Goal: Transaction & Acquisition: Purchase product/service

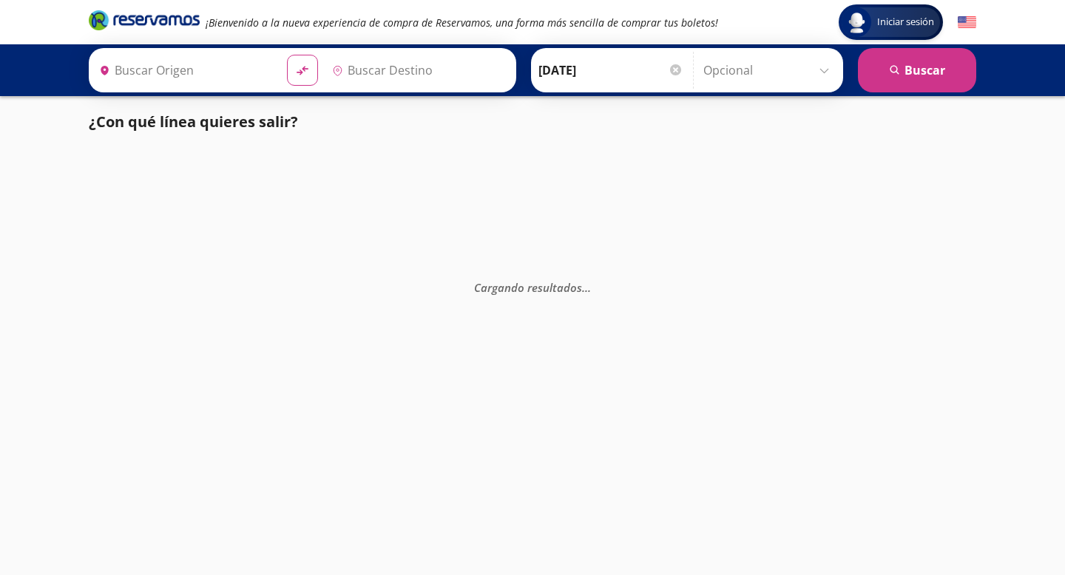
type input "[GEOGRAPHIC_DATA], [GEOGRAPHIC_DATA]"
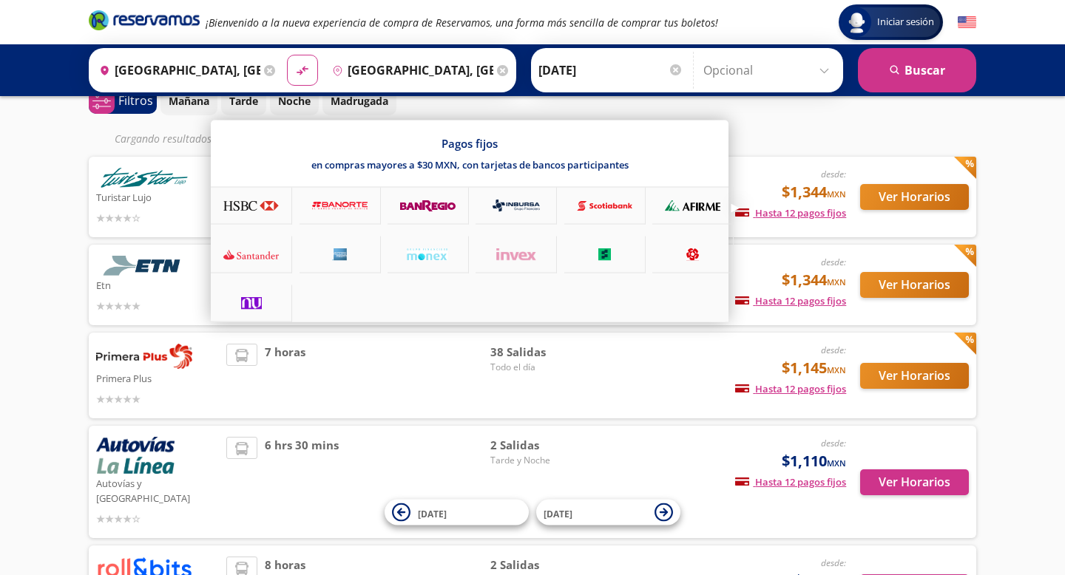
scroll to position [78, 0]
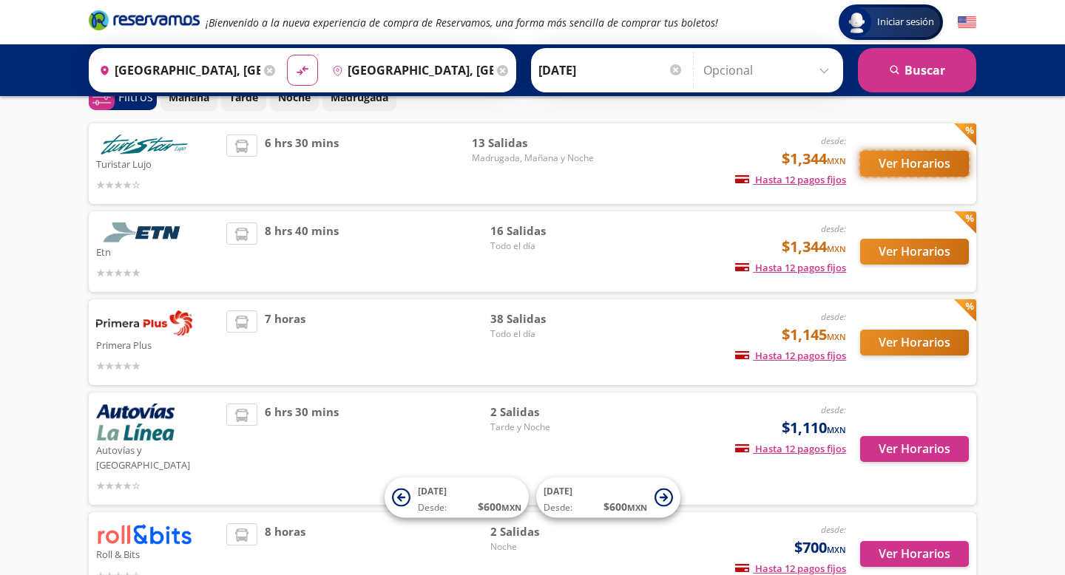
click at [924, 172] on button "Ver Horarios" at bounding box center [914, 164] width 109 height 26
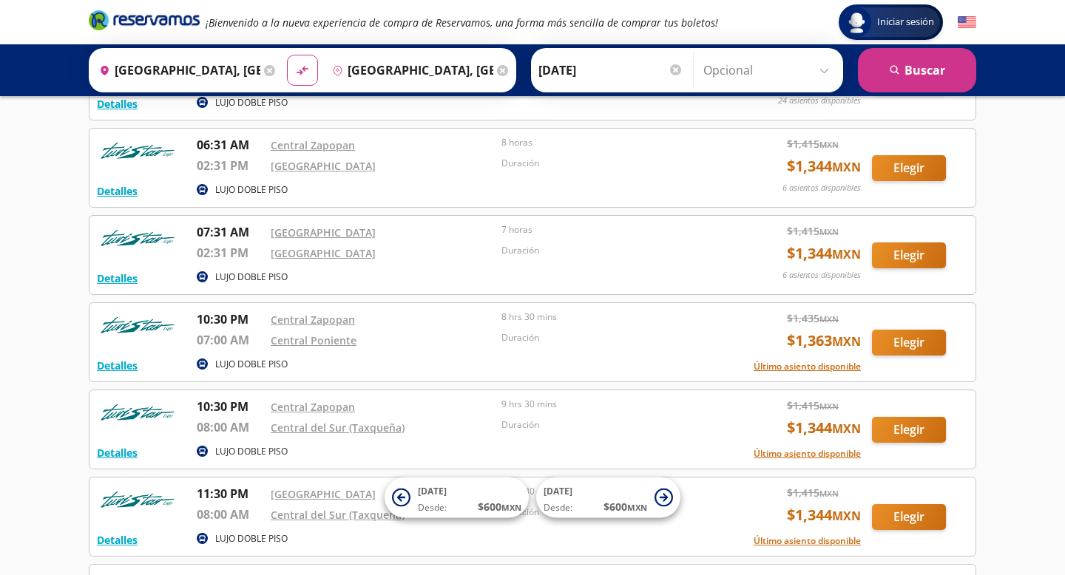
scroll to position [576, 0]
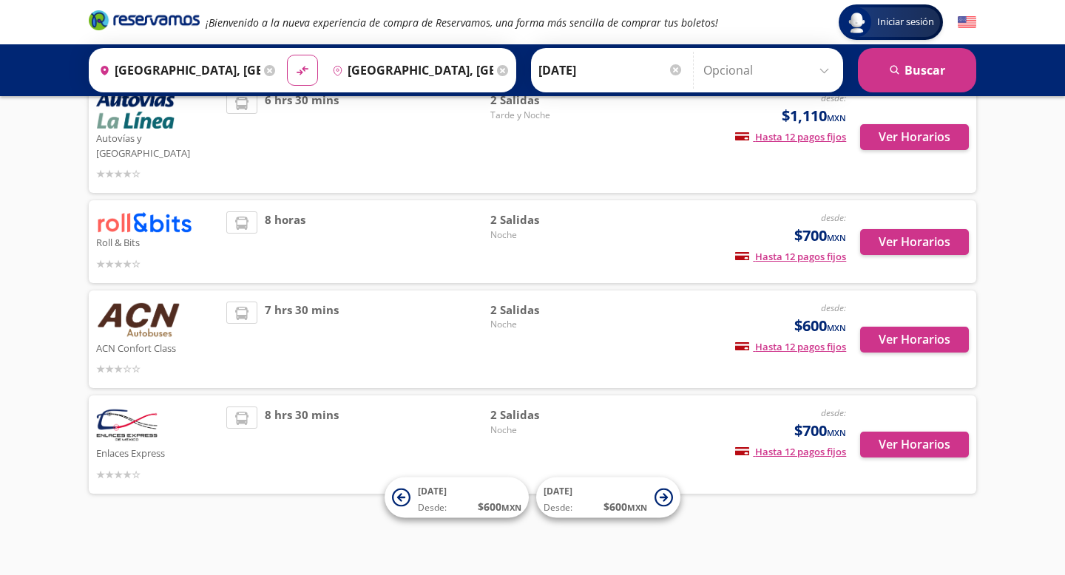
scroll to position [78, 0]
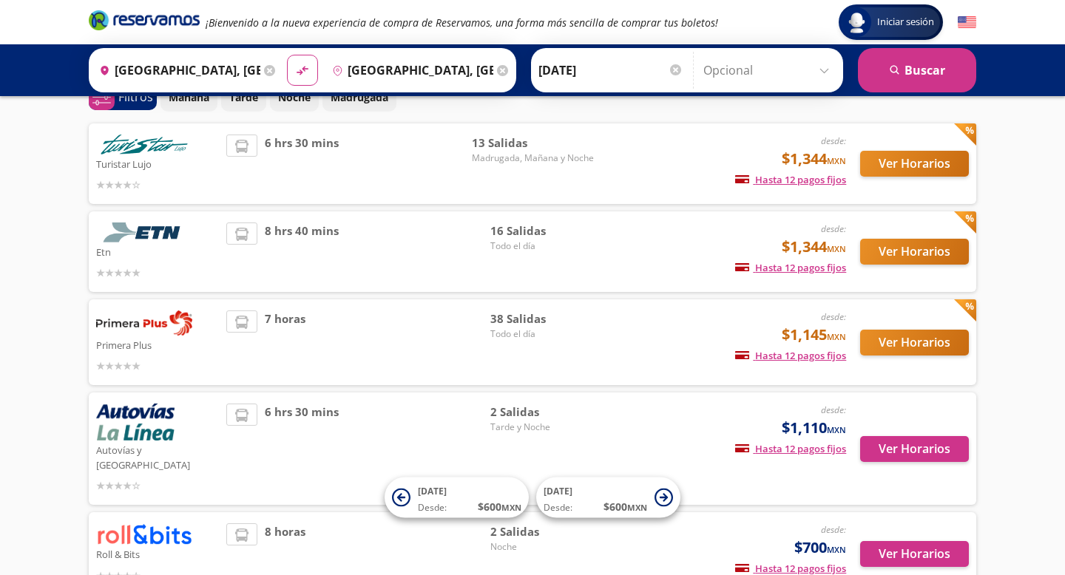
click at [178, 331] on img at bounding box center [144, 323] width 96 height 25
click at [902, 346] on button "Ver Horarios" at bounding box center [914, 343] width 109 height 26
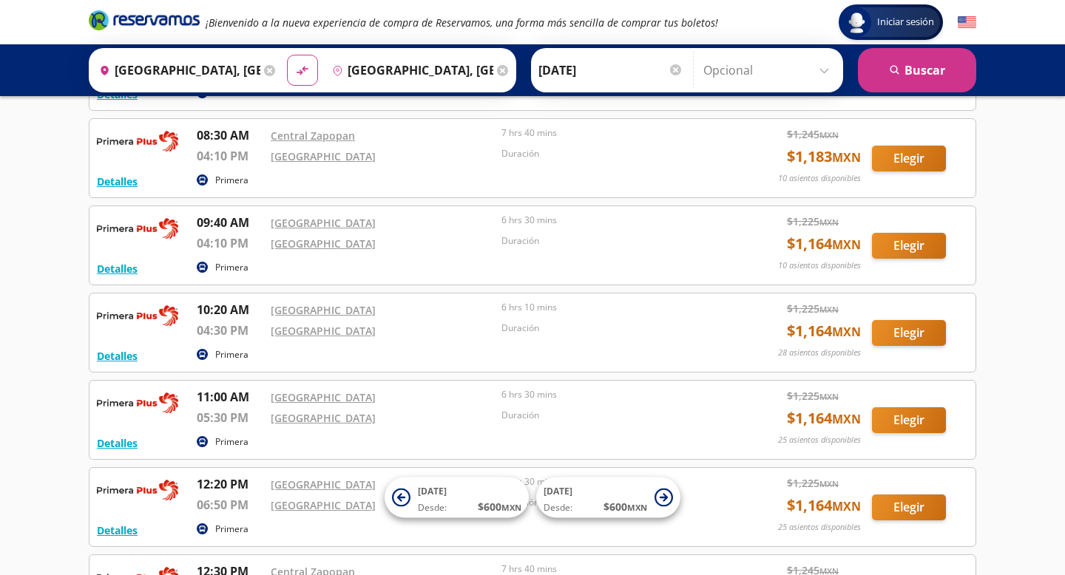
scroll to position [494, 0]
click at [310, 333] on link "[GEOGRAPHIC_DATA]" at bounding box center [323, 332] width 105 height 14
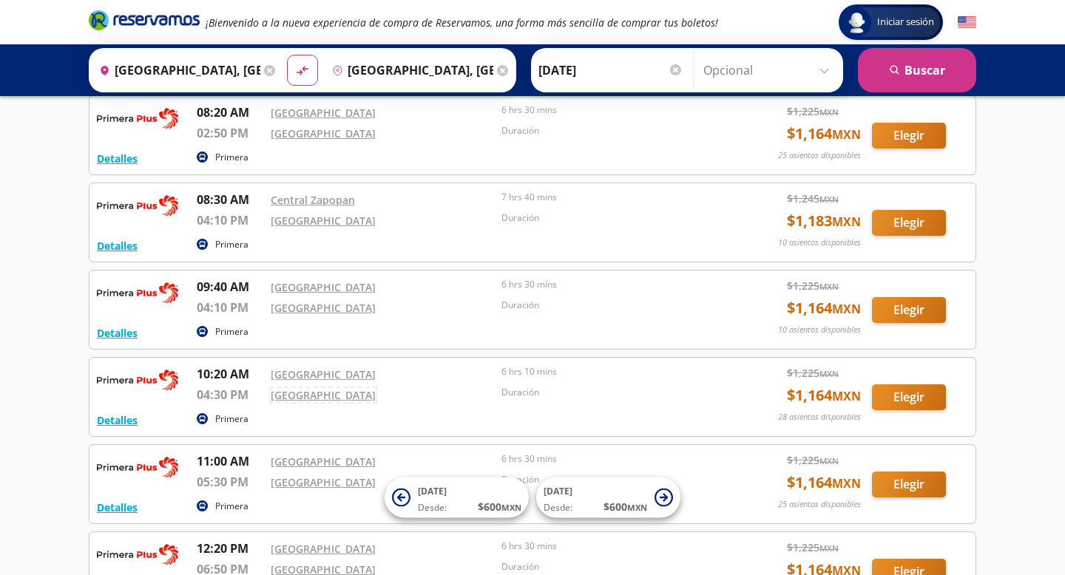
scroll to position [441, 0]
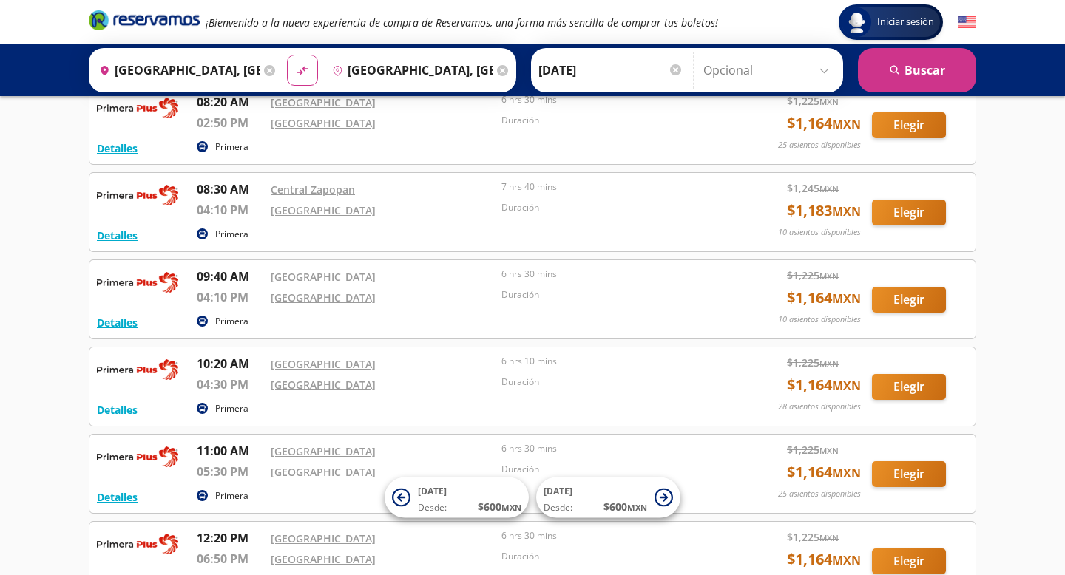
drag, startPoint x: 680, startPoint y: 247, endPoint x: 680, endPoint y: 233, distance: 14.1
click at [680, 233] on div "Detalles Primera 08:30 AM Central Zapopan 04:10 PM Central del Norte 7 hrs 40 m…" at bounding box center [532, 212] width 887 height 80
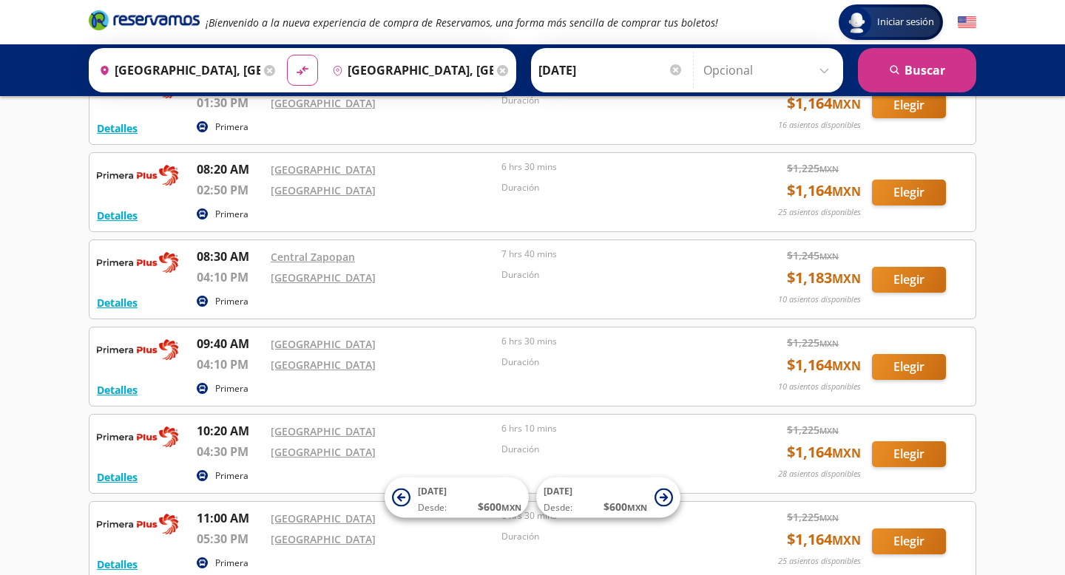
scroll to position [361, 0]
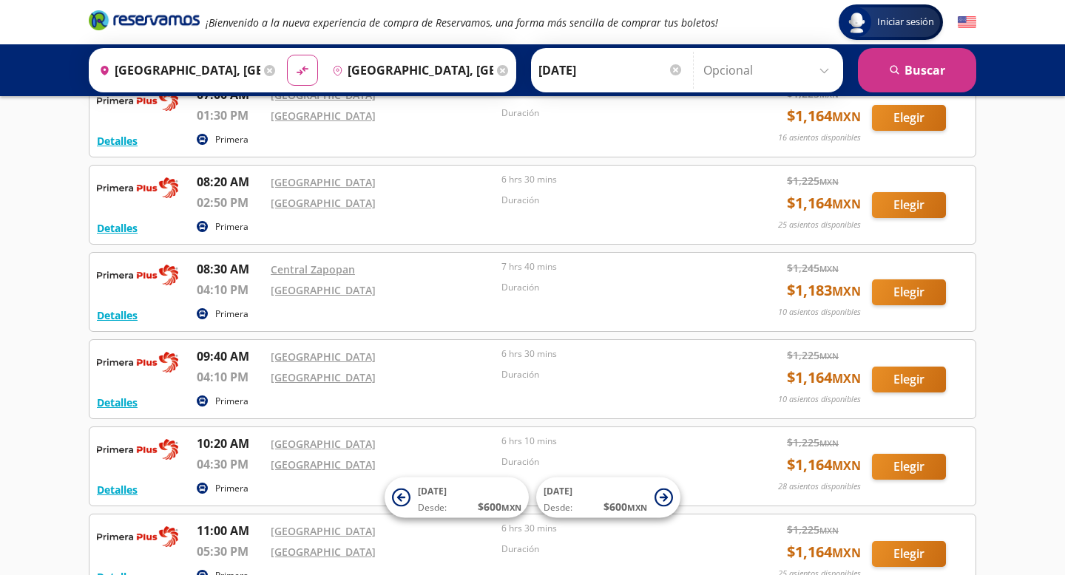
drag, startPoint x: 405, startPoint y: 368, endPoint x: 402, endPoint y: 384, distance: 15.8
click at [402, 384] on div "[GEOGRAPHIC_DATA]" at bounding box center [382, 377] width 223 height 18
click at [874, 380] on button "Elegir" at bounding box center [909, 380] width 74 height 26
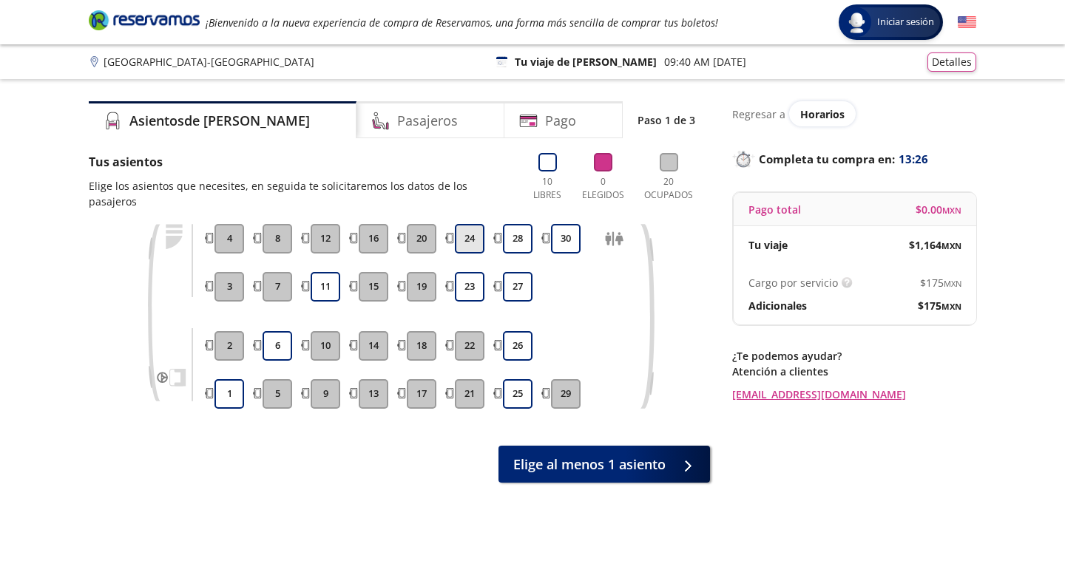
click at [473, 224] on button "24" at bounding box center [470, 239] width 30 height 30
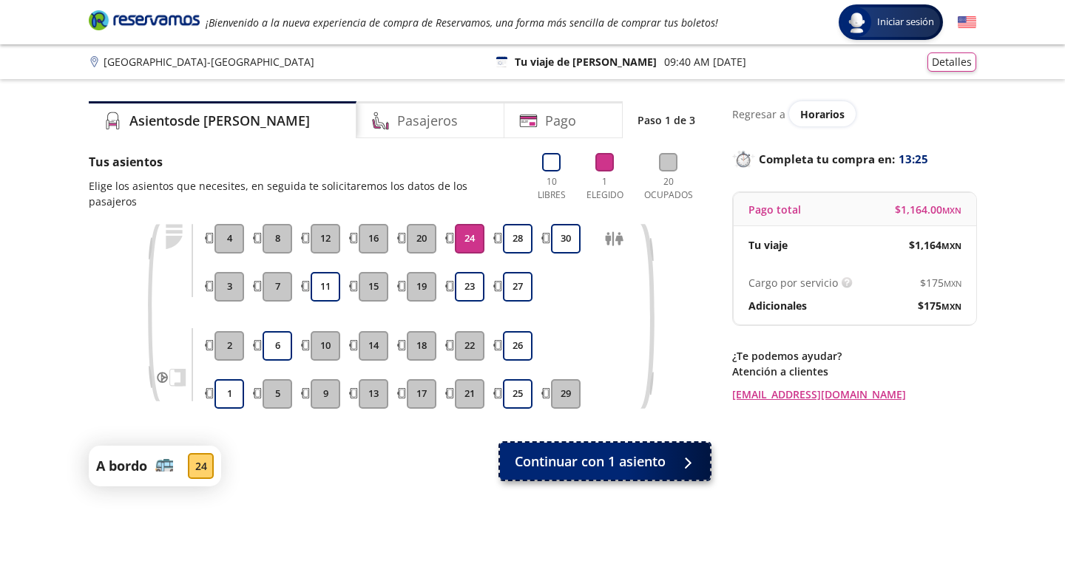
click at [617, 453] on span "Continuar con 1 asiento" at bounding box center [590, 462] width 151 height 20
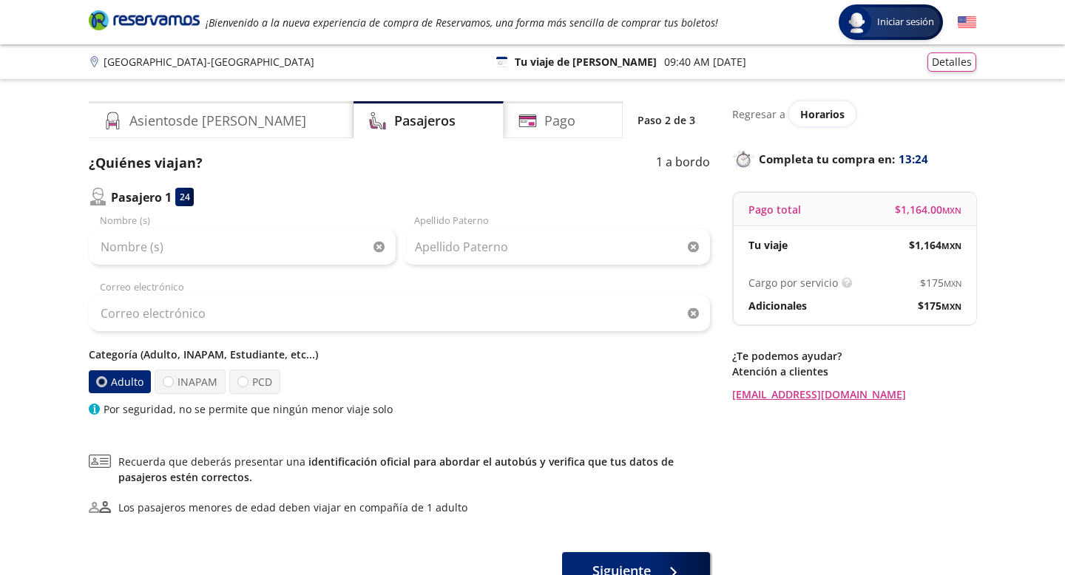
scroll to position [17, 0]
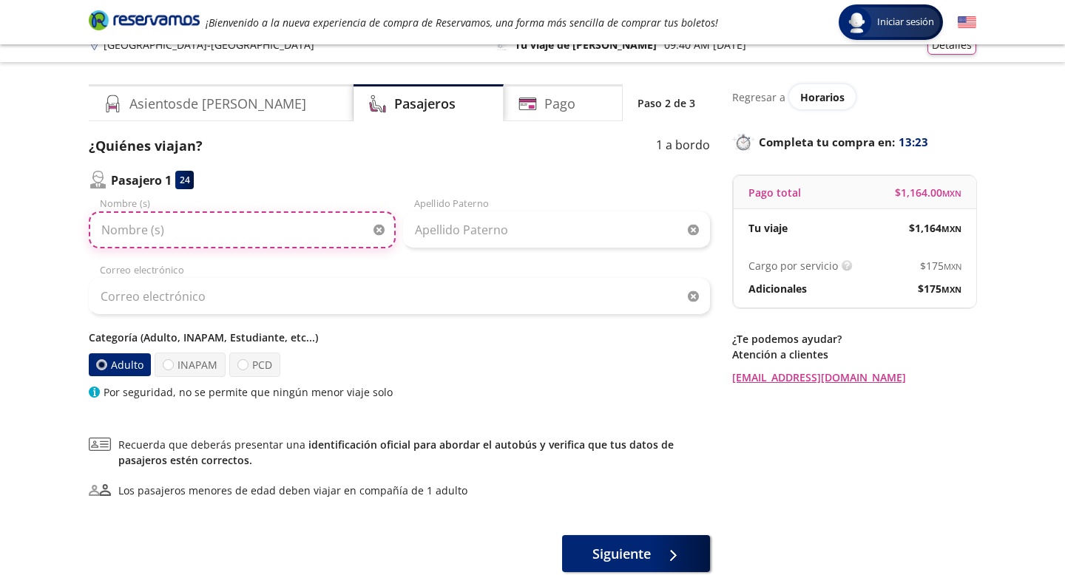
click at [302, 212] on input "Nombre (s)" at bounding box center [242, 230] width 307 height 37
type input "[PERSON_NAME]"
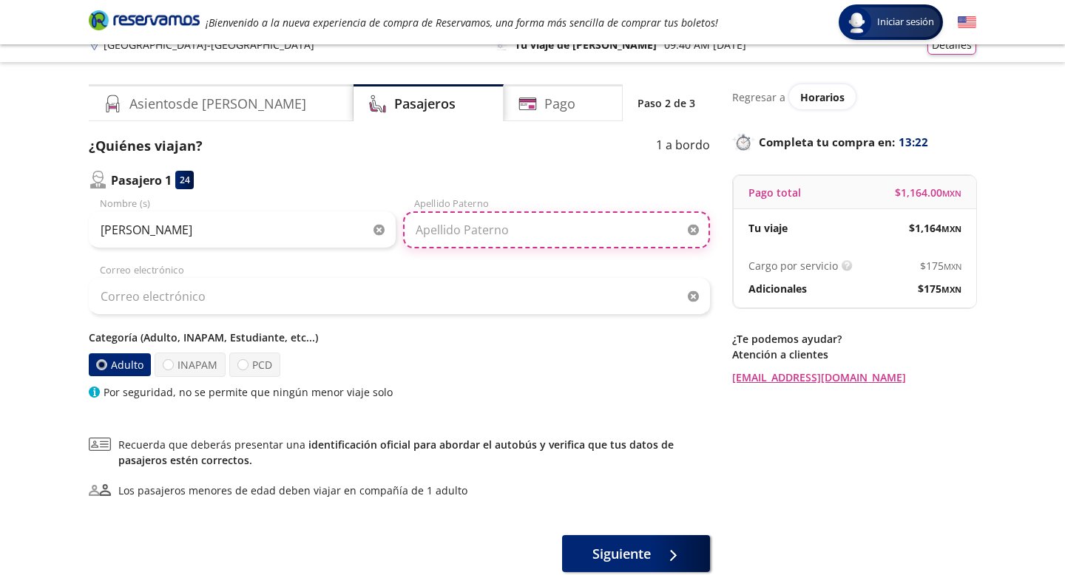
type input "[PERSON_NAME]"
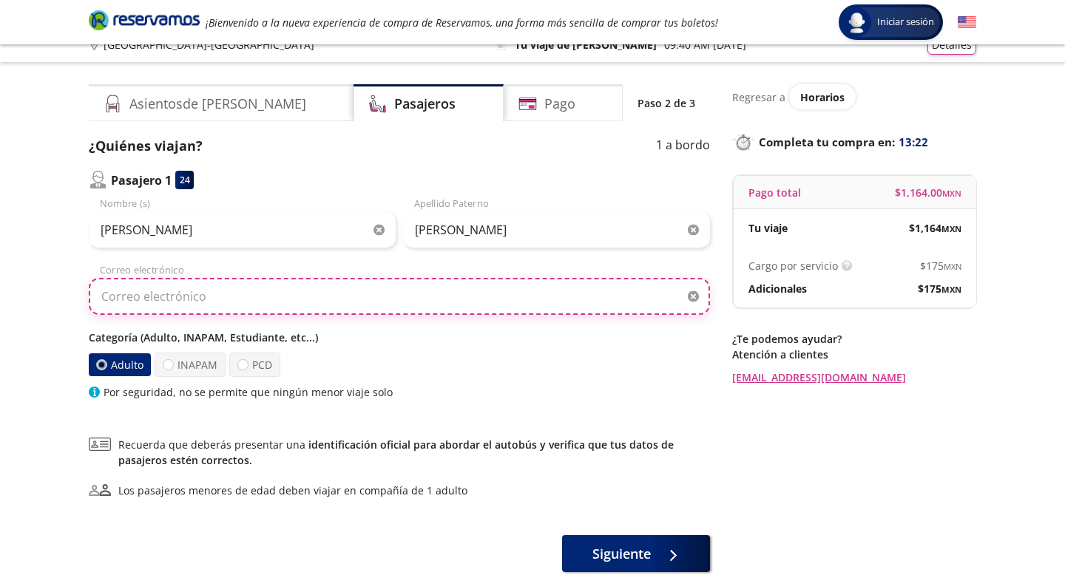
type input "[EMAIL_ADDRESS][DOMAIN_NAME]"
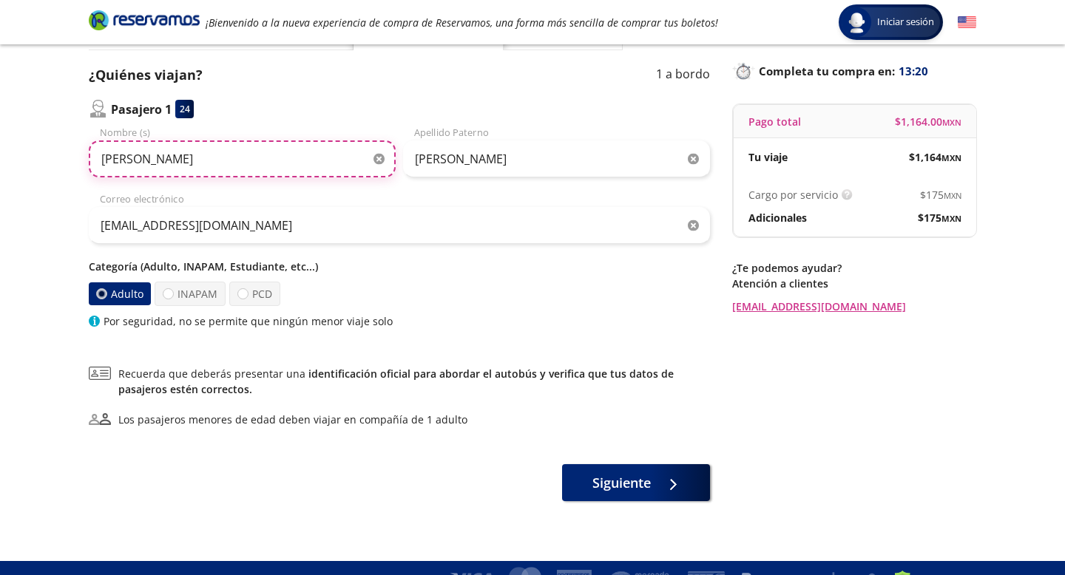
scroll to position [111, 0]
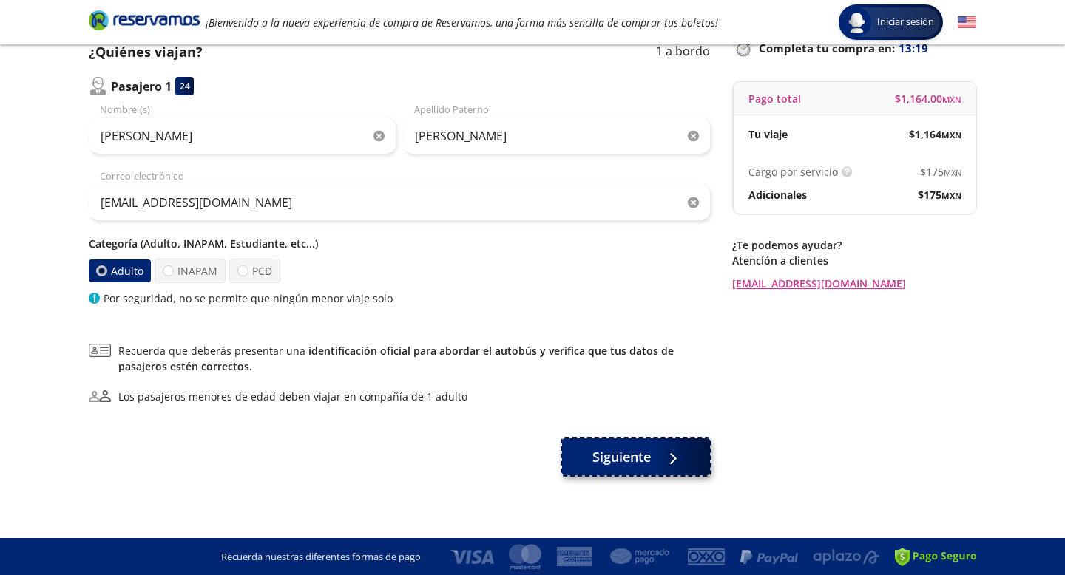
click at [595, 453] on span "Siguiente" at bounding box center [621, 457] width 58 height 20
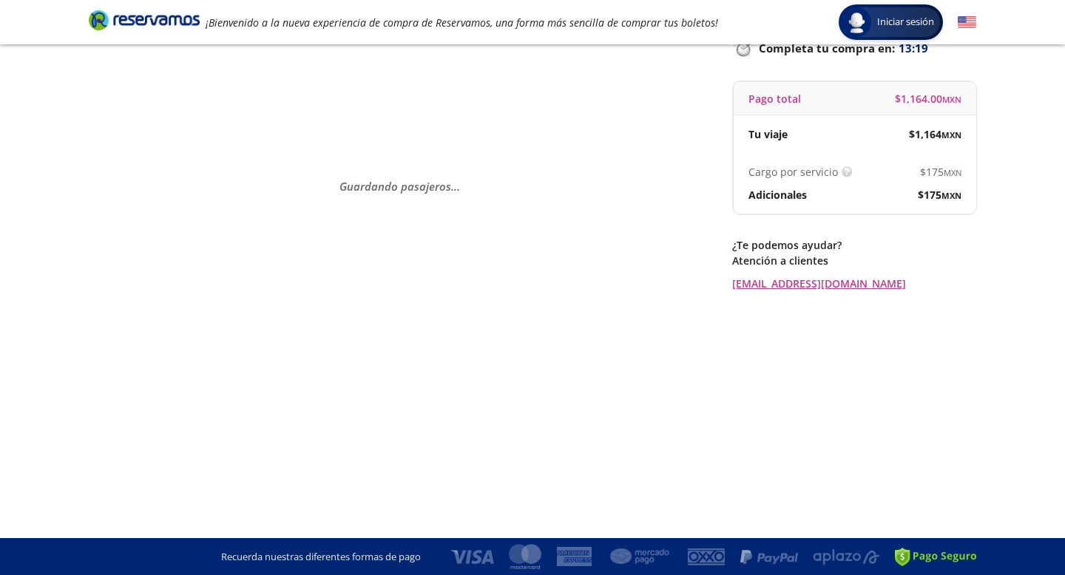
scroll to position [0, 0]
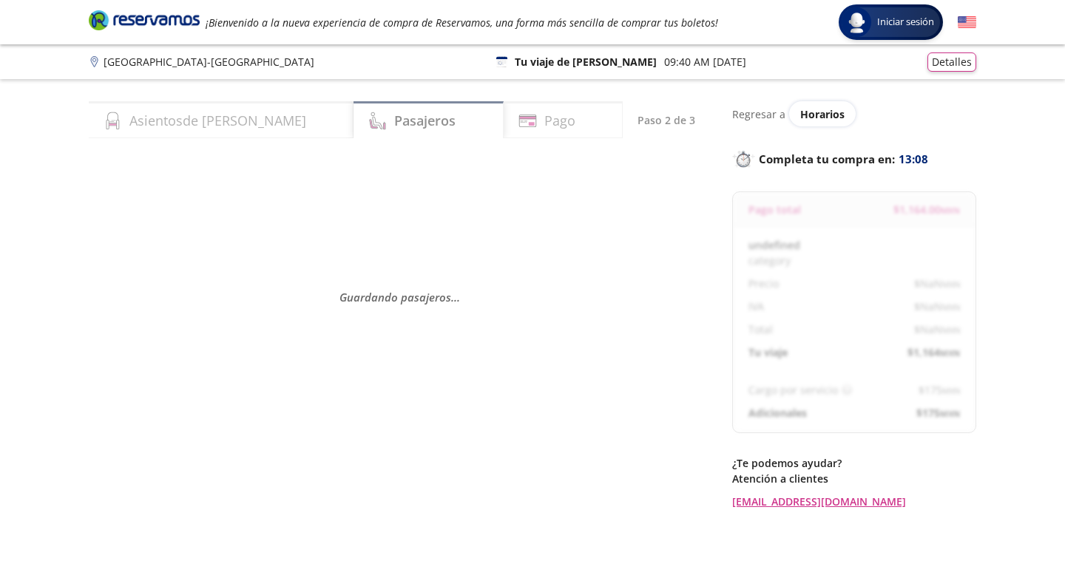
select select "MX"
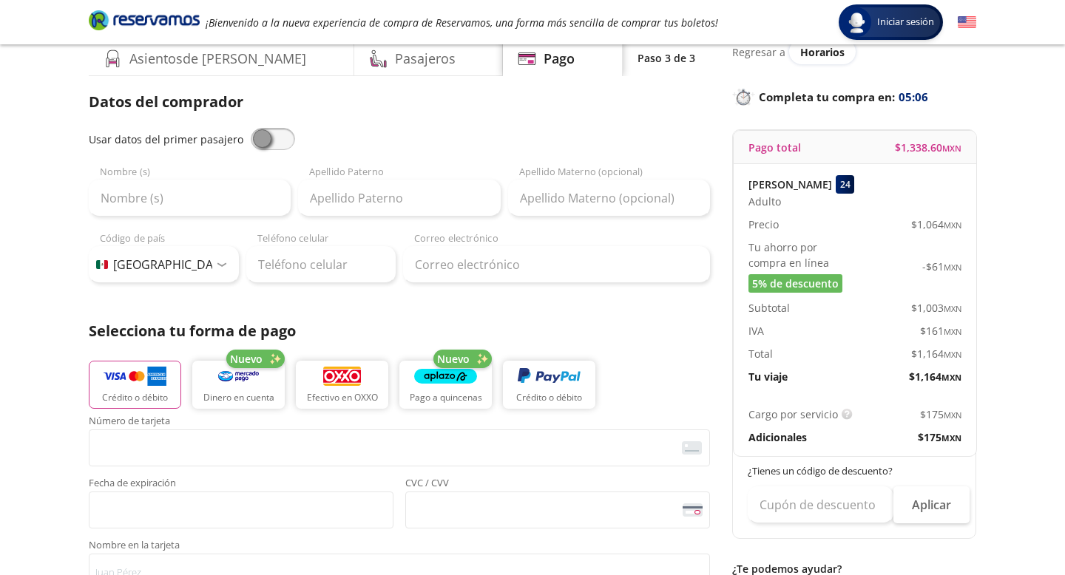
scroll to position [79, 0]
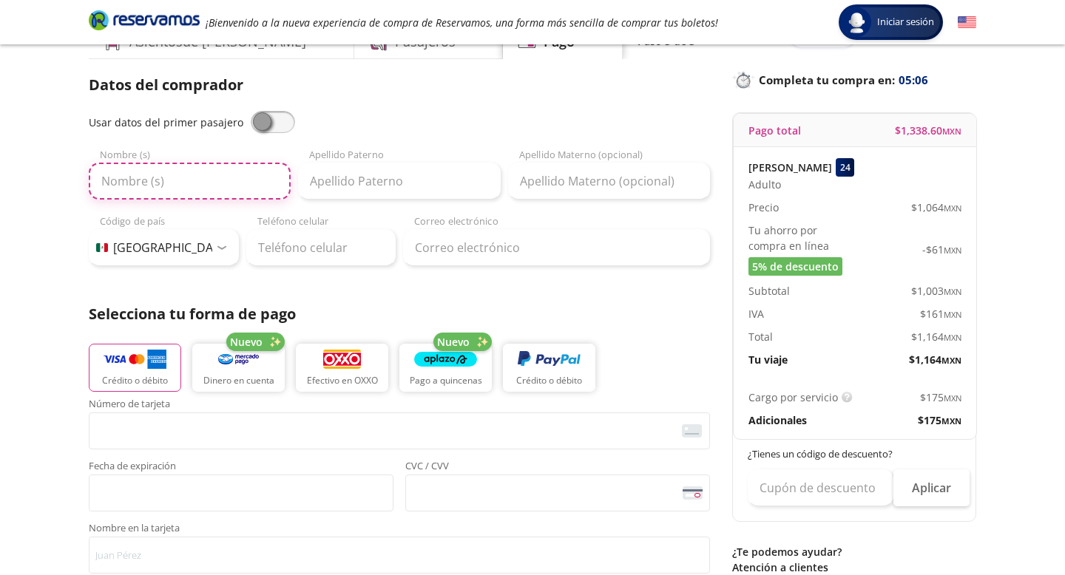
click at [216, 174] on input "Nombre (s)" at bounding box center [190, 181] width 202 height 37
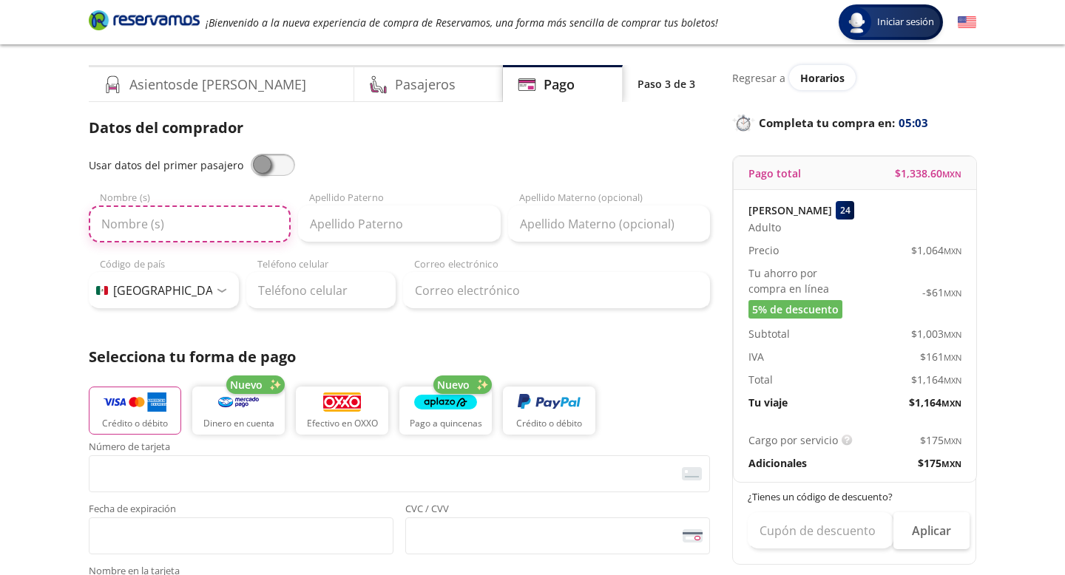
scroll to position [32, 0]
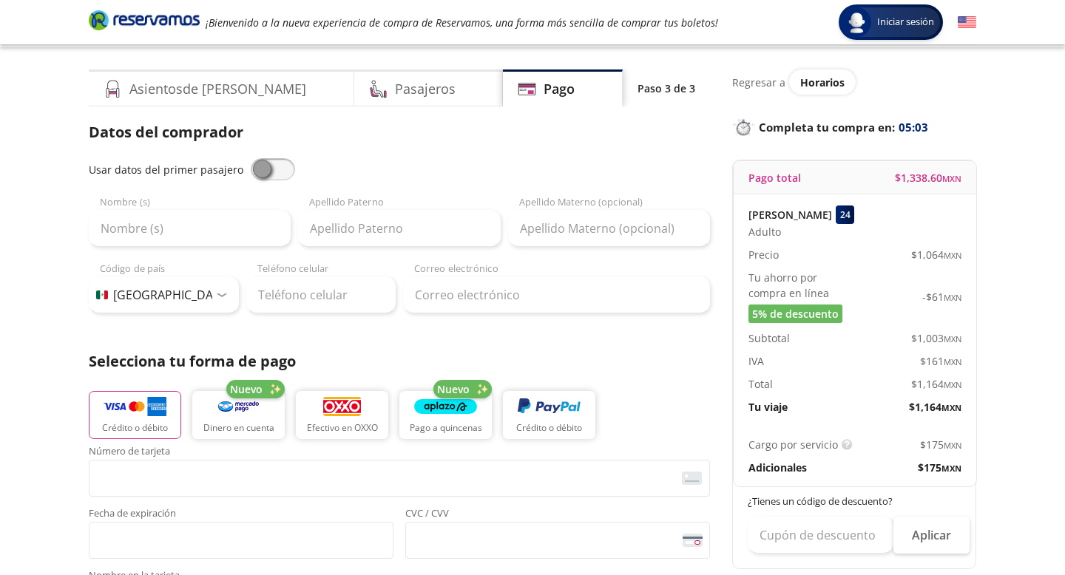
click at [270, 169] on span at bounding box center [273, 169] width 44 height 22
click at [251, 158] on input "checkbox" at bounding box center [251, 158] width 0 height 0
type input "[PERSON_NAME]"
type input "[EMAIL_ADDRESS][DOMAIN_NAME]"
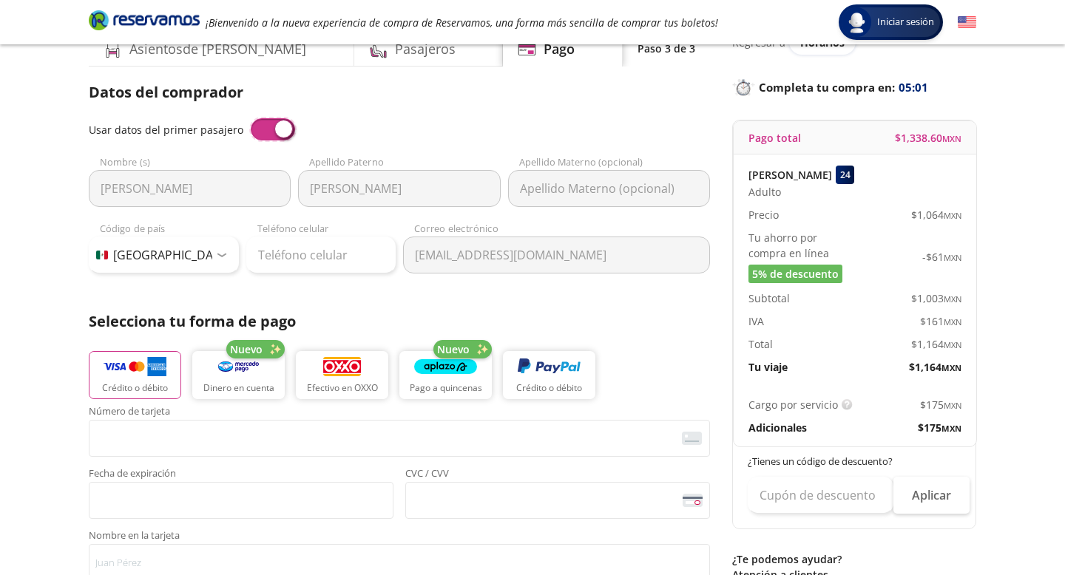
scroll to position [79, 0]
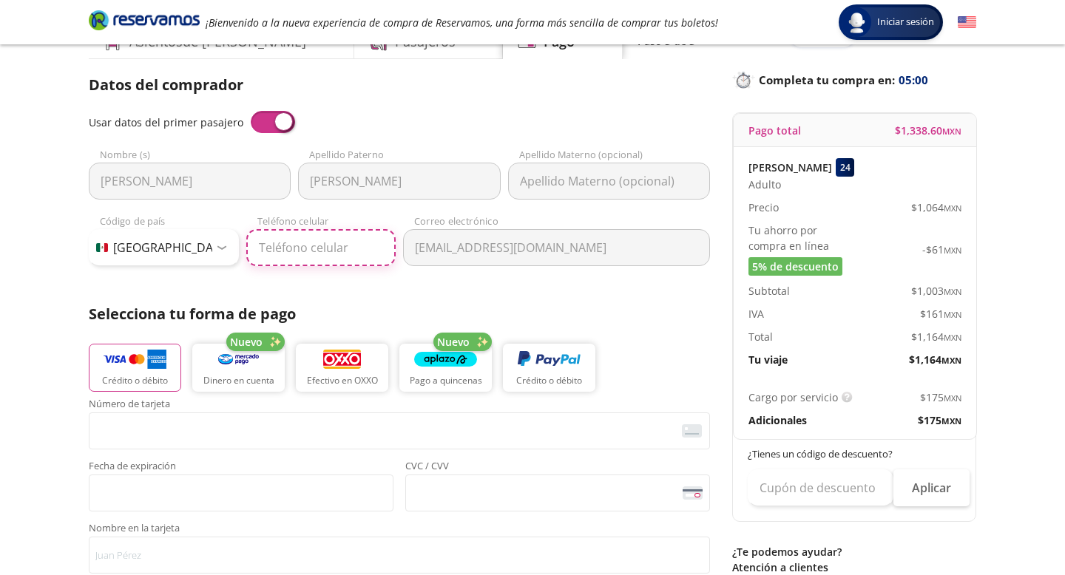
click at [337, 248] on input "Teléfono celular" at bounding box center [321, 247] width 150 height 37
type input "312 155 5718"
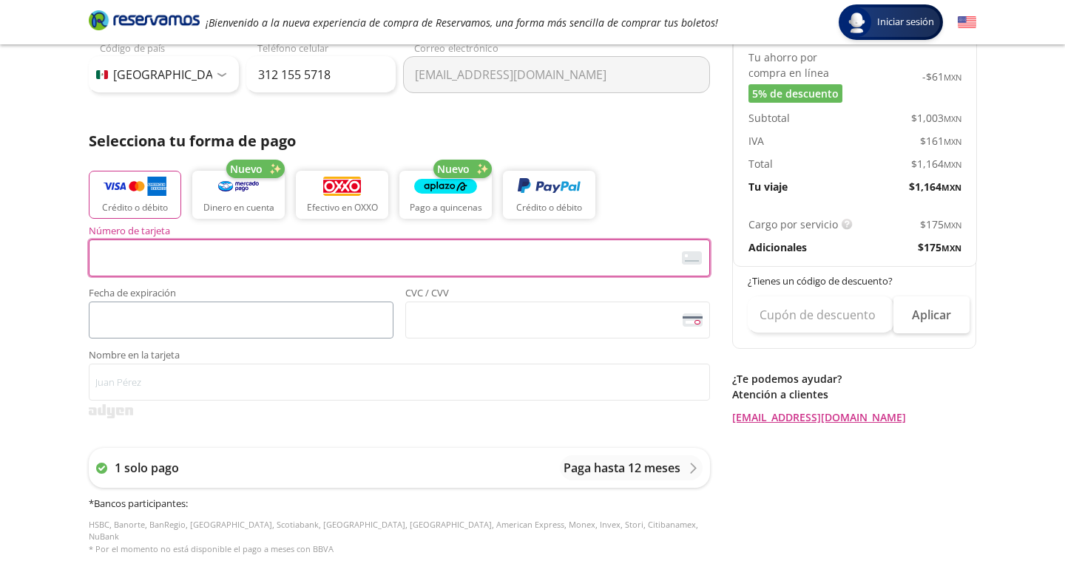
scroll to position [258, 0]
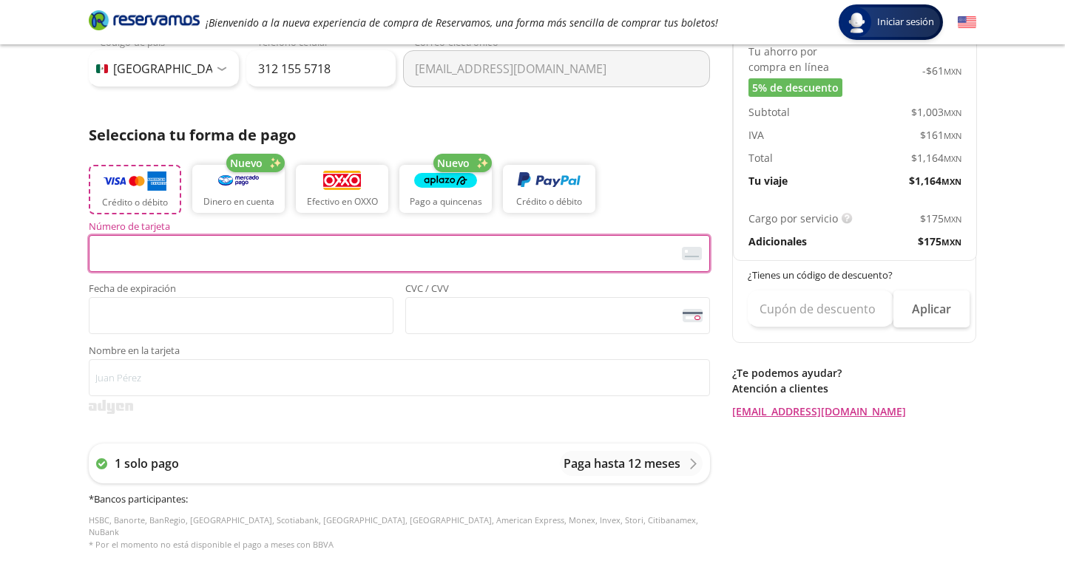
click at [100, 184] on button "Crédito o débito" at bounding box center [135, 190] width 92 height 50
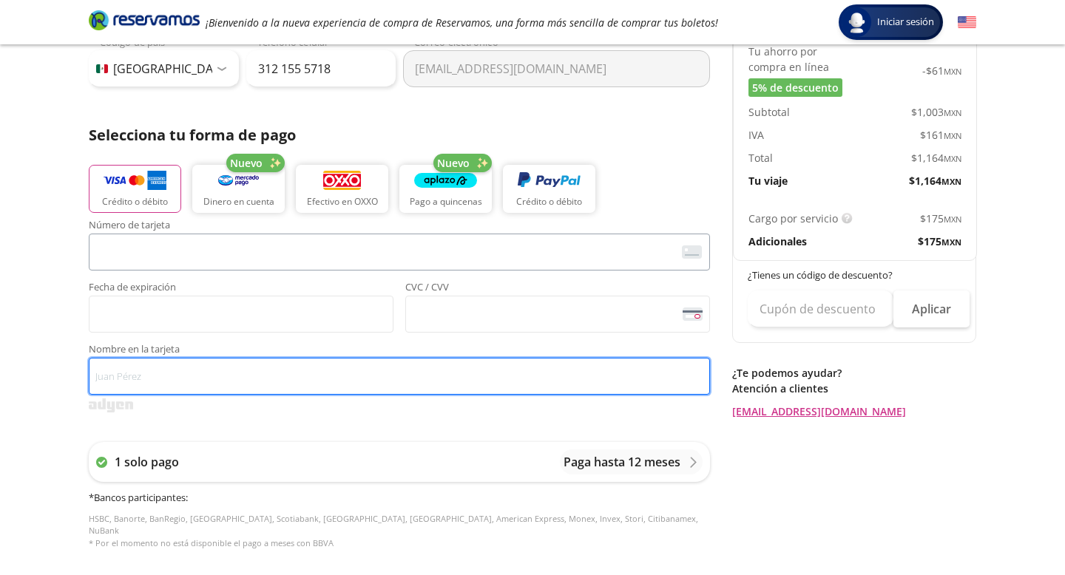
type input "[PERSON_NAME]"
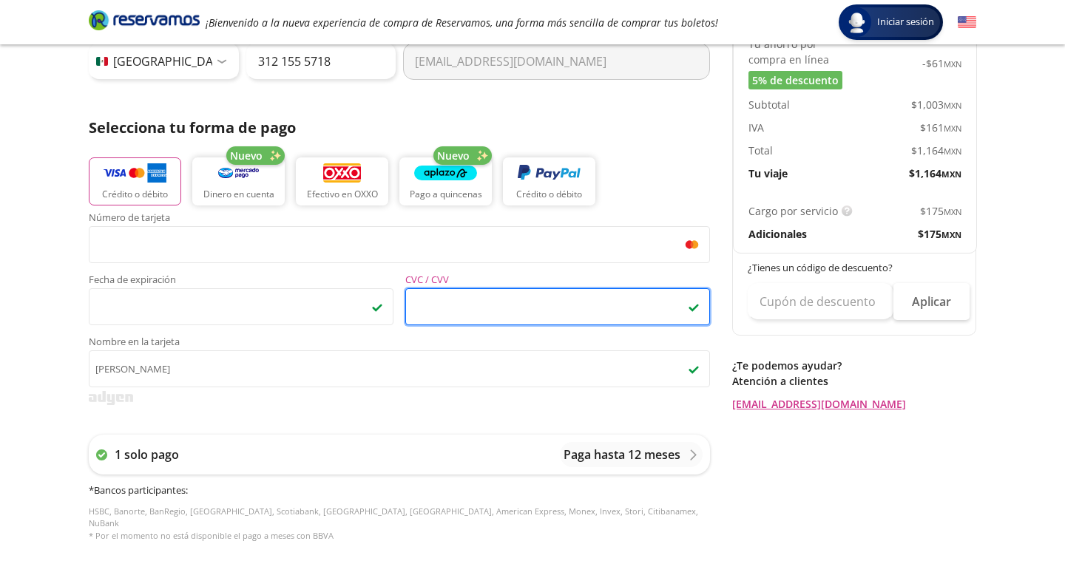
scroll to position [306, 0]
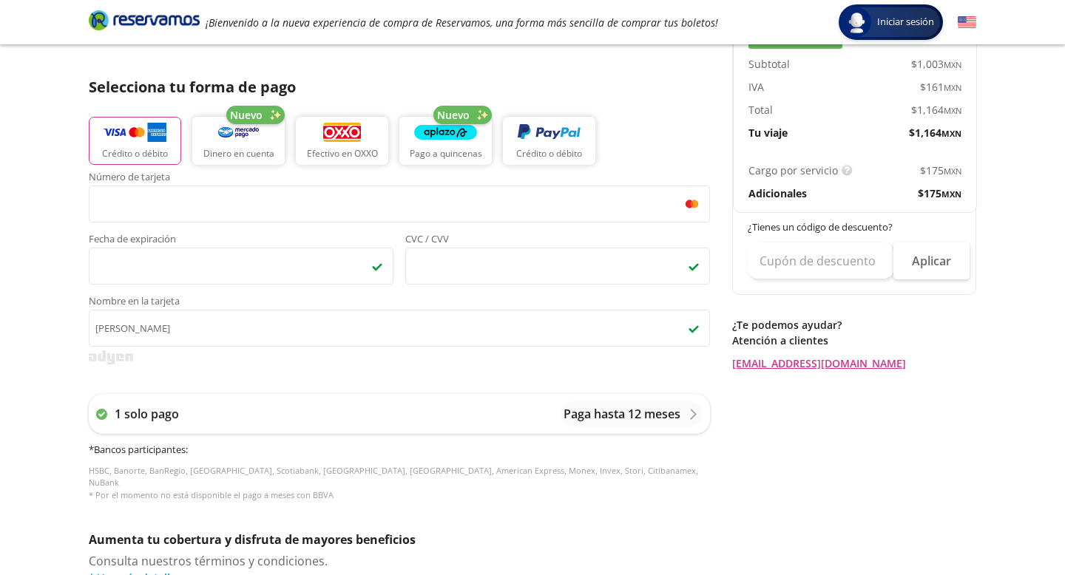
click at [816, 512] on div "Regresar a Horarios Completa tu compra en : 04:48 Pago total $ 1,338.60 MXN [PE…" at bounding box center [854, 309] width 244 height 1028
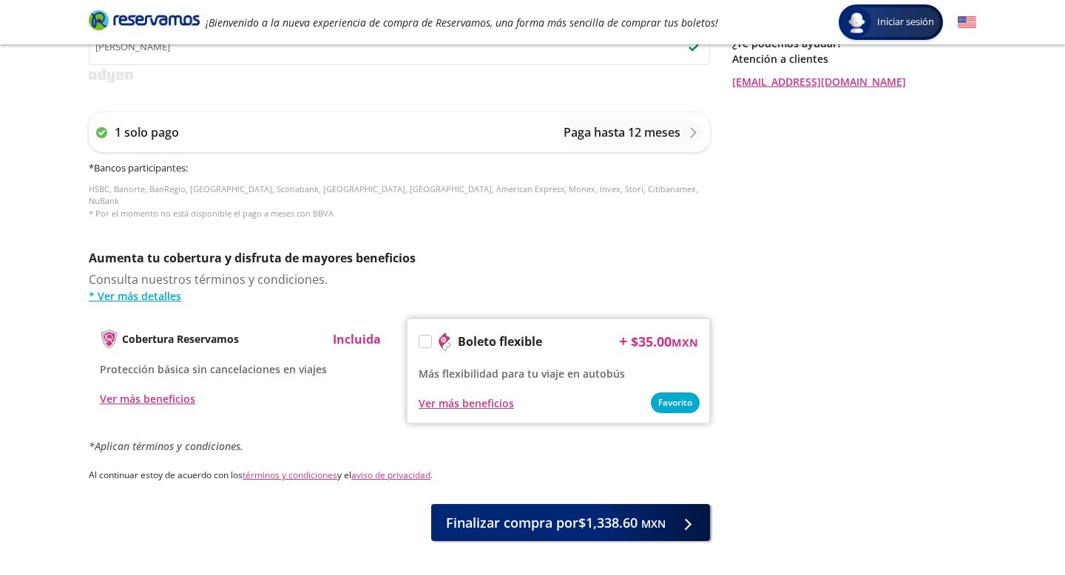
scroll to position [603, 0]
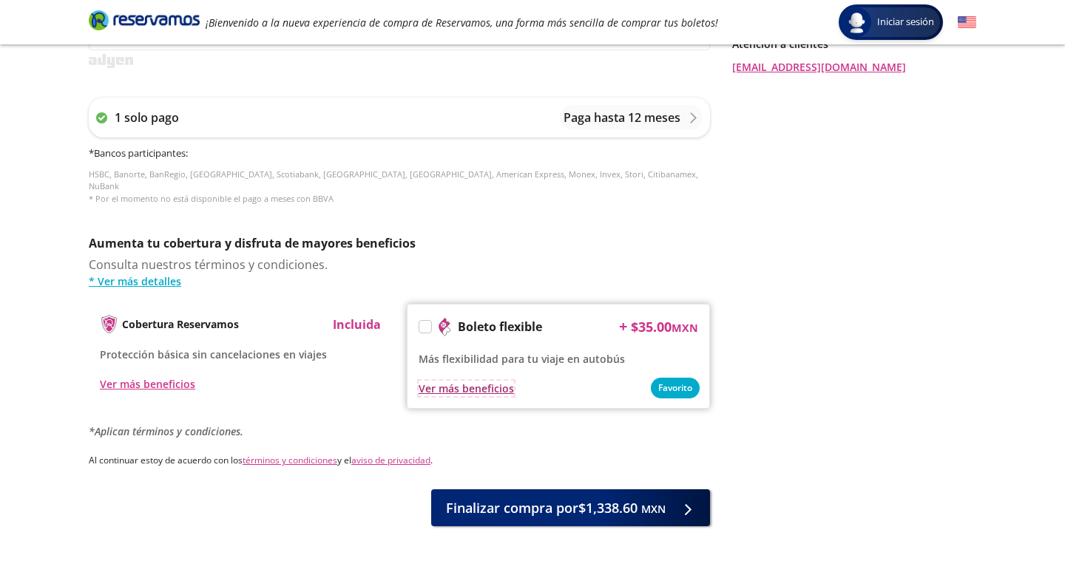
click at [469, 381] on div "Ver más beneficios" at bounding box center [466, 389] width 95 height 16
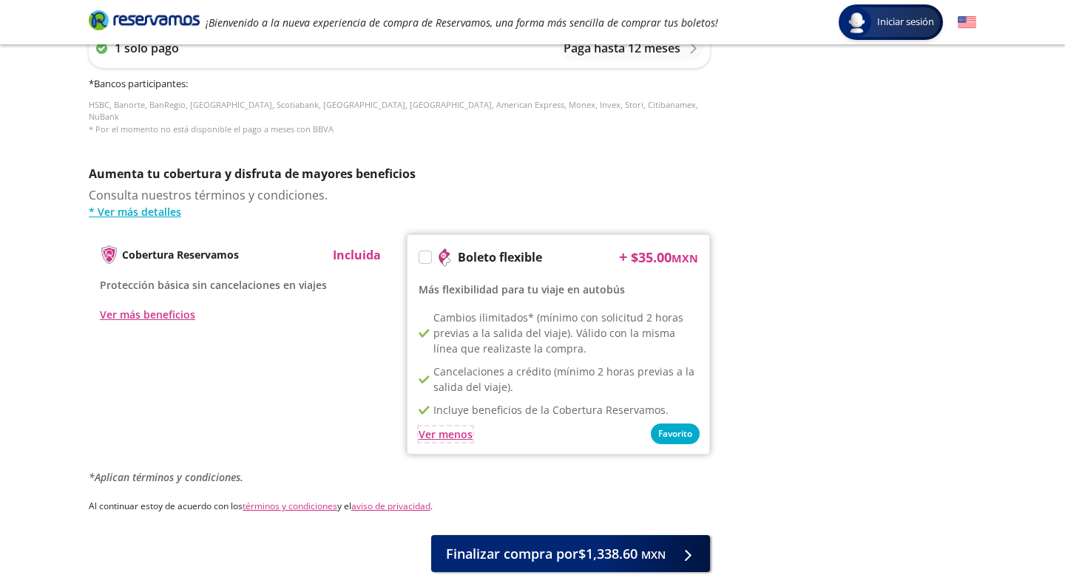
scroll to position [689, 0]
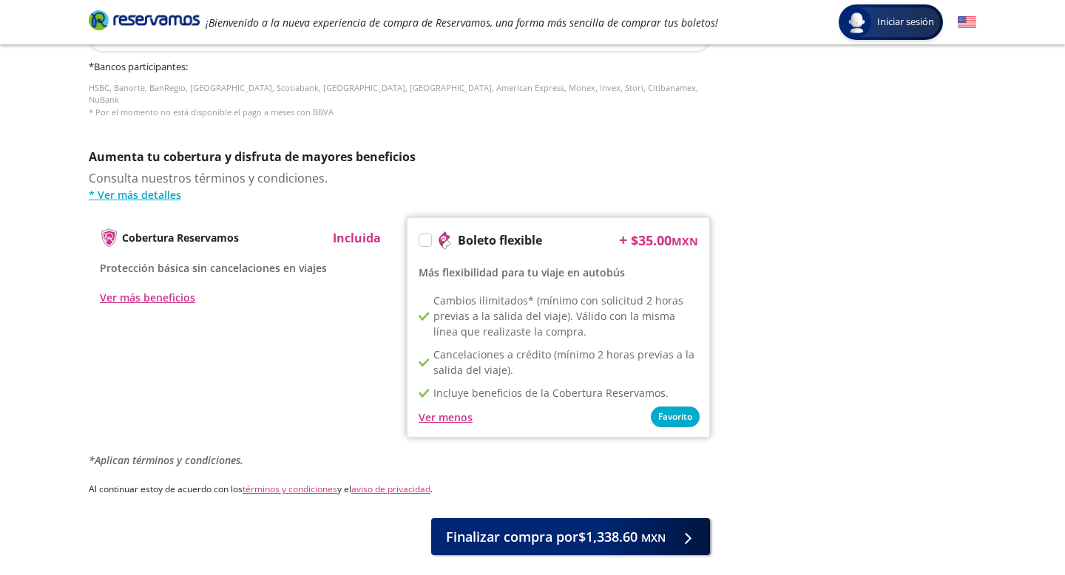
click at [426, 234] on label at bounding box center [425, 240] width 12 height 12
click at [426, 238] on input "Boleto flexible" at bounding box center [424, 243] width 10 height 10
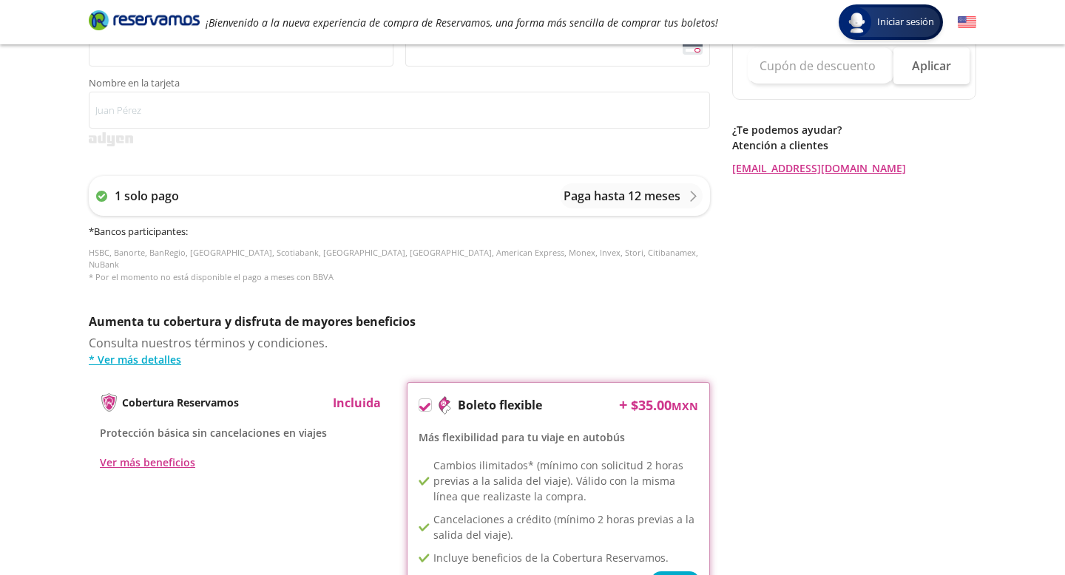
scroll to position [754, 0]
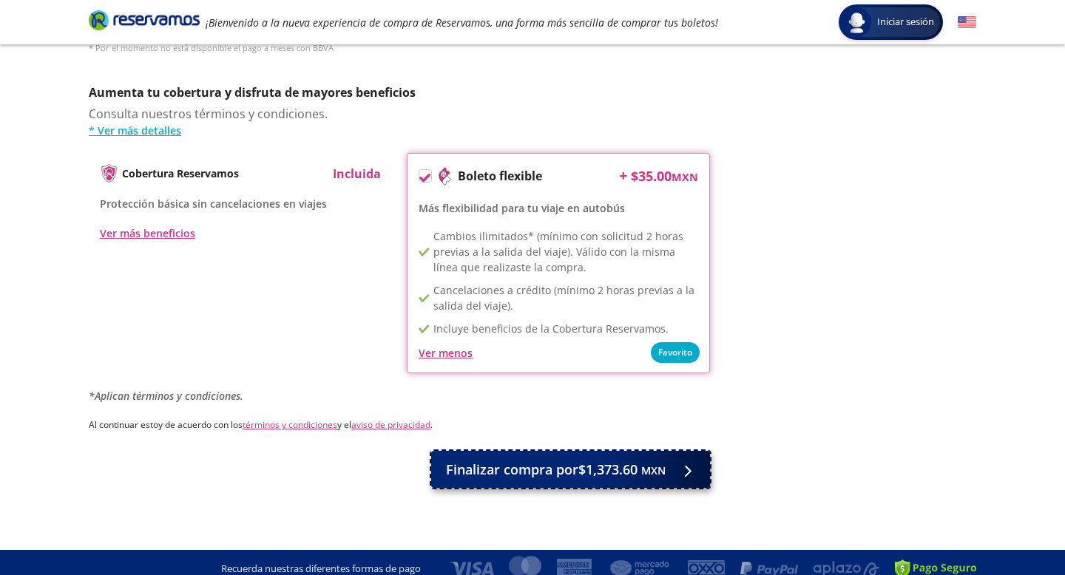
click at [572, 451] on button "Finalizar compra por $1,373.60 MXN" at bounding box center [570, 469] width 279 height 37
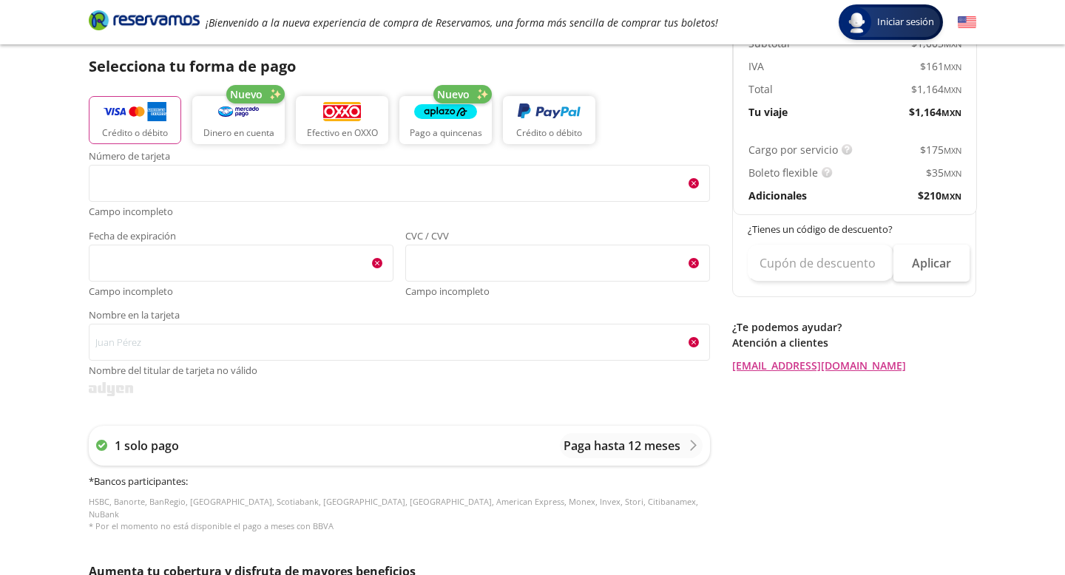
scroll to position [322, 0]
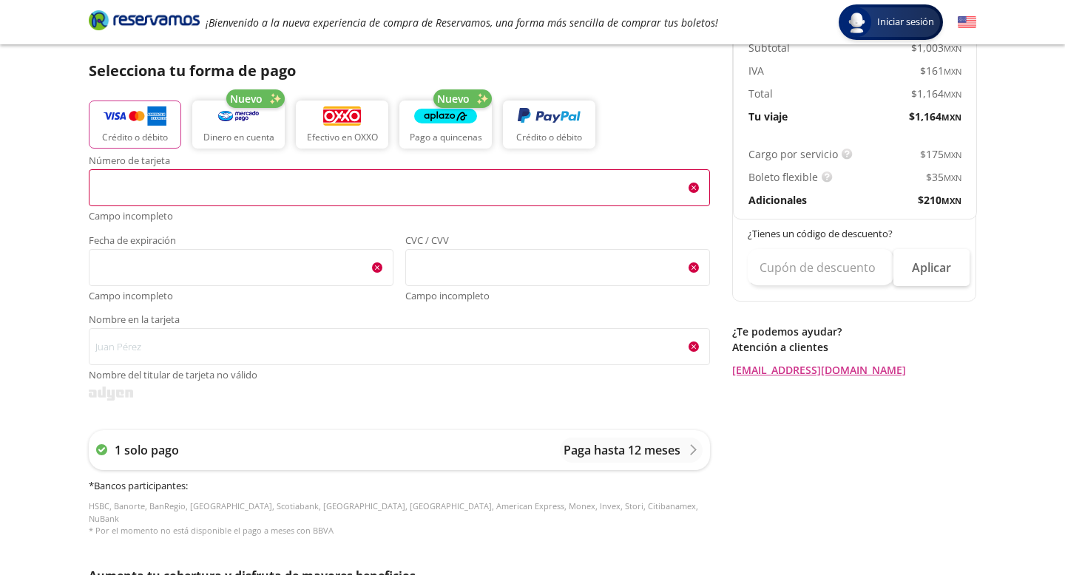
click at [291, 174] on iframe "<p>Your browser does not support iframes.</p>" at bounding box center [399, 188] width 608 height 28
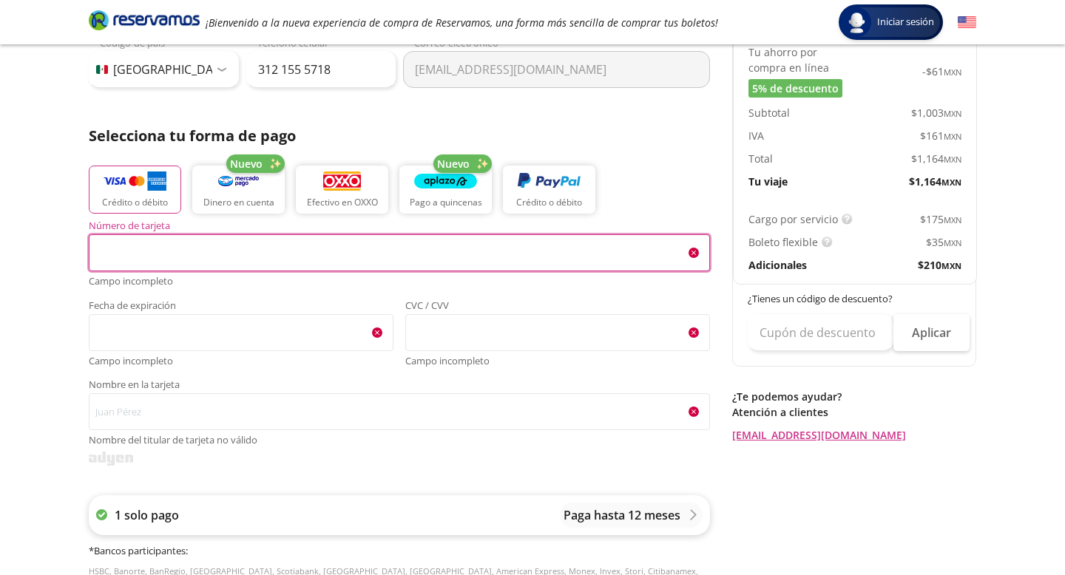
scroll to position [261, 0]
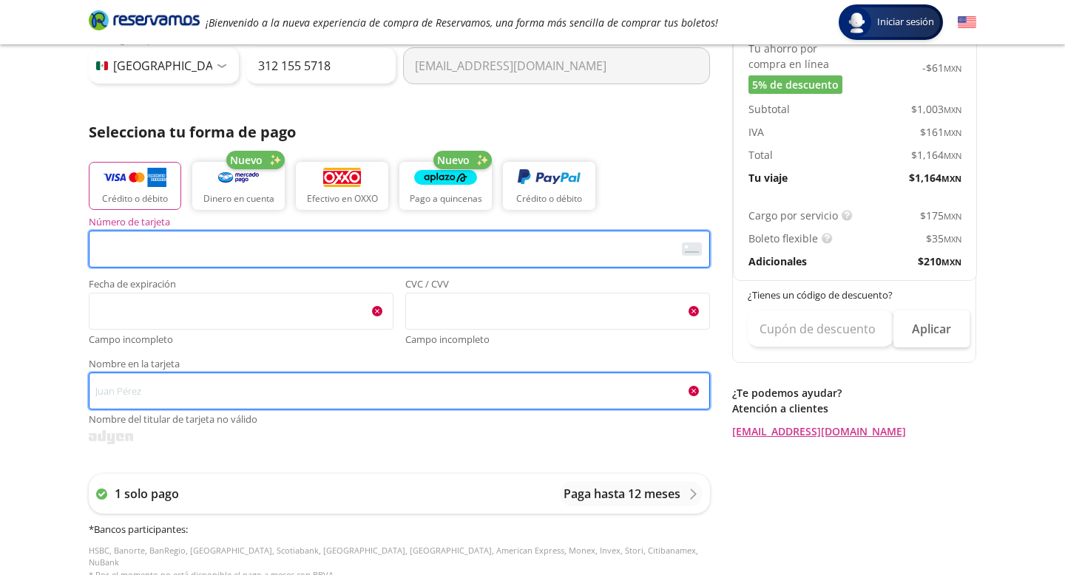
type input "[PERSON_NAME]"
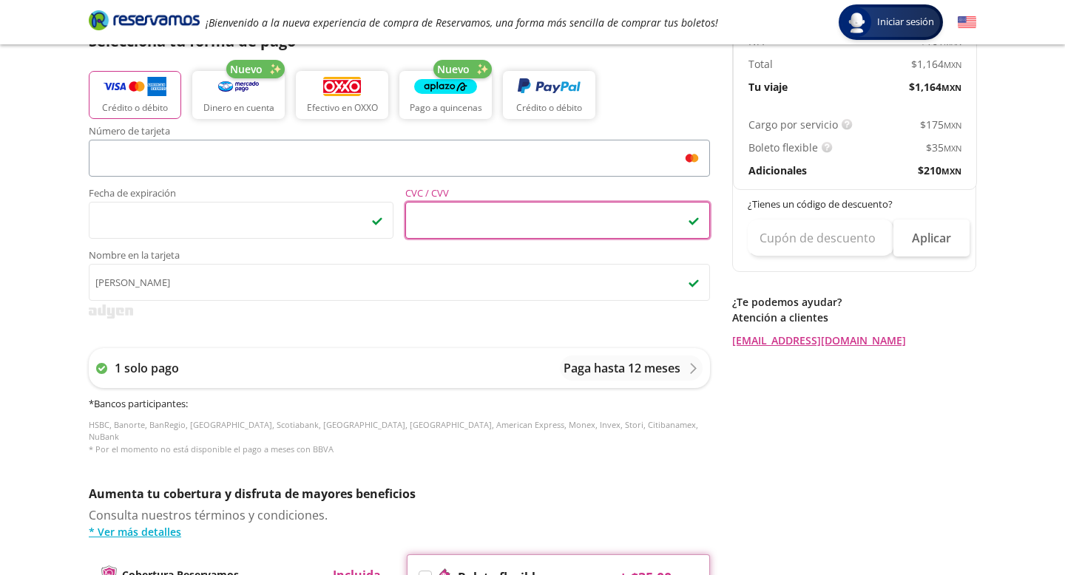
scroll to position [353, 0]
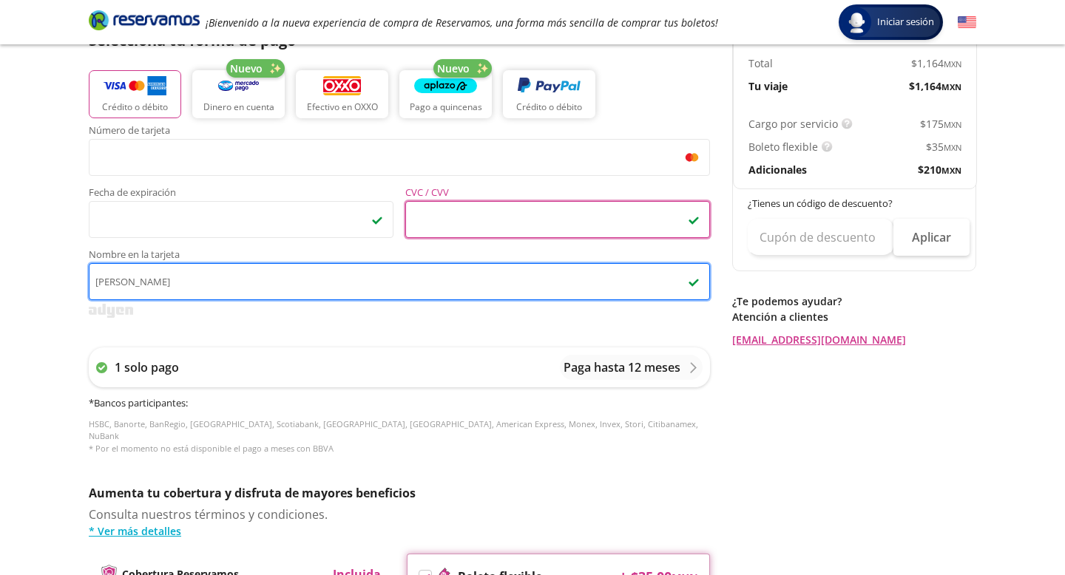
click at [367, 276] on input "[PERSON_NAME]" at bounding box center [399, 281] width 621 height 37
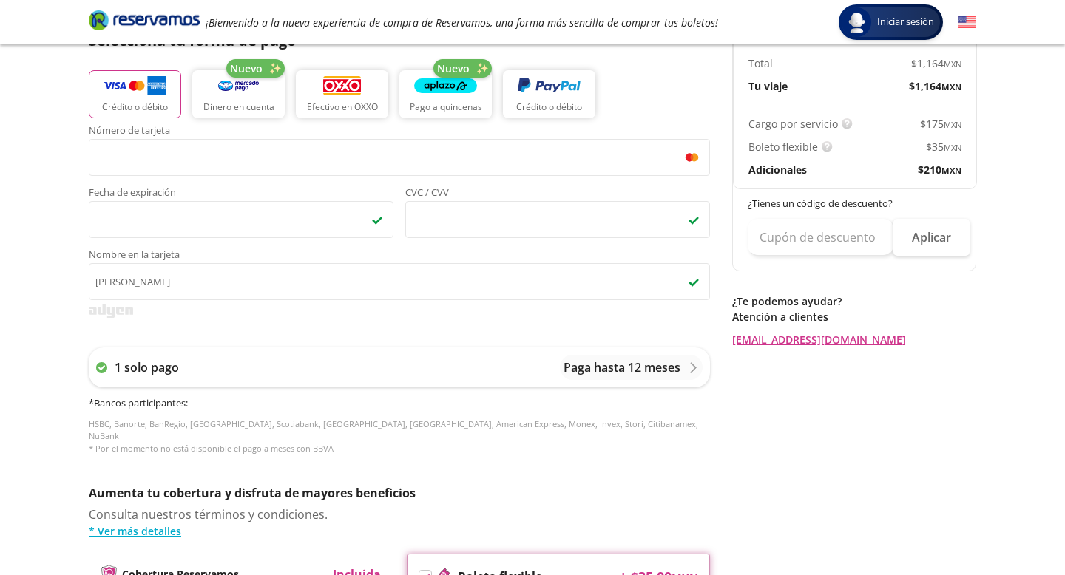
click at [527, 334] on div "1 solo pago Paga hasta 12 meses * Bancos participantes : HSBC, Banorte, BanRegi…" at bounding box center [399, 401] width 621 height 137
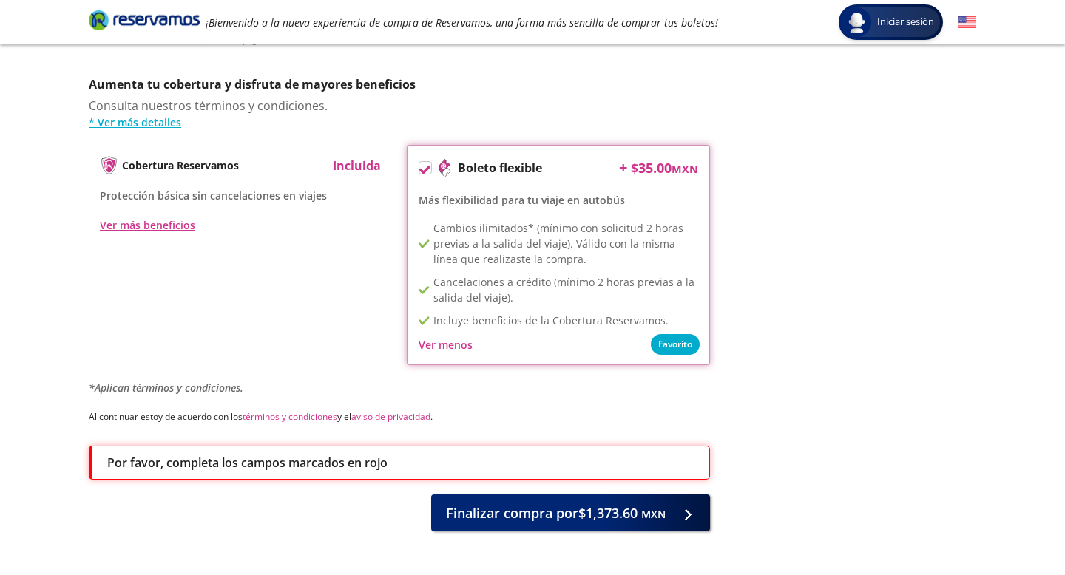
scroll to position [802, 0]
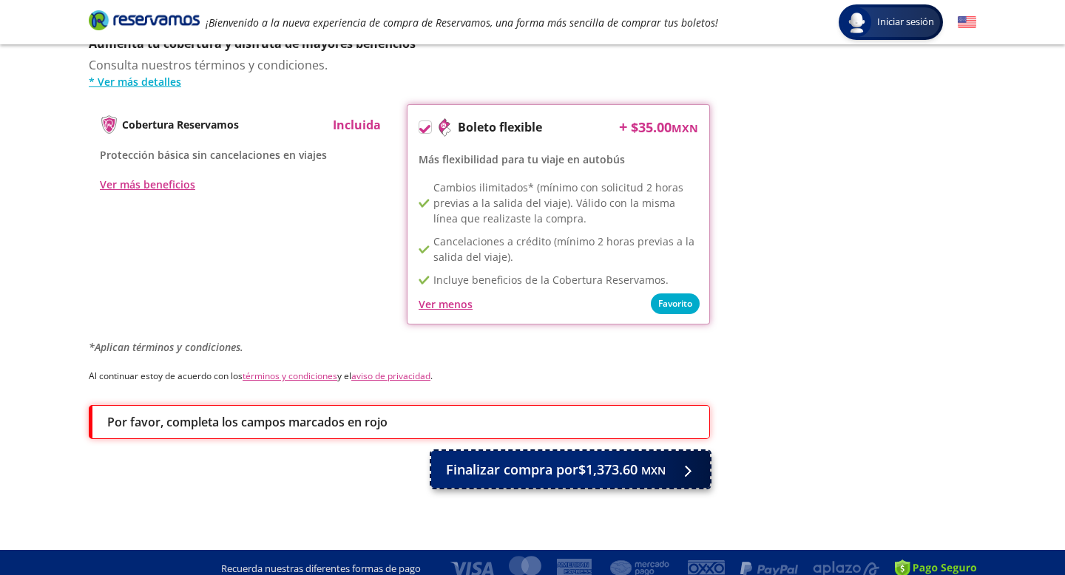
click at [539, 460] on span "Finalizar compra por $1,373.60 MXN" at bounding box center [556, 470] width 220 height 20
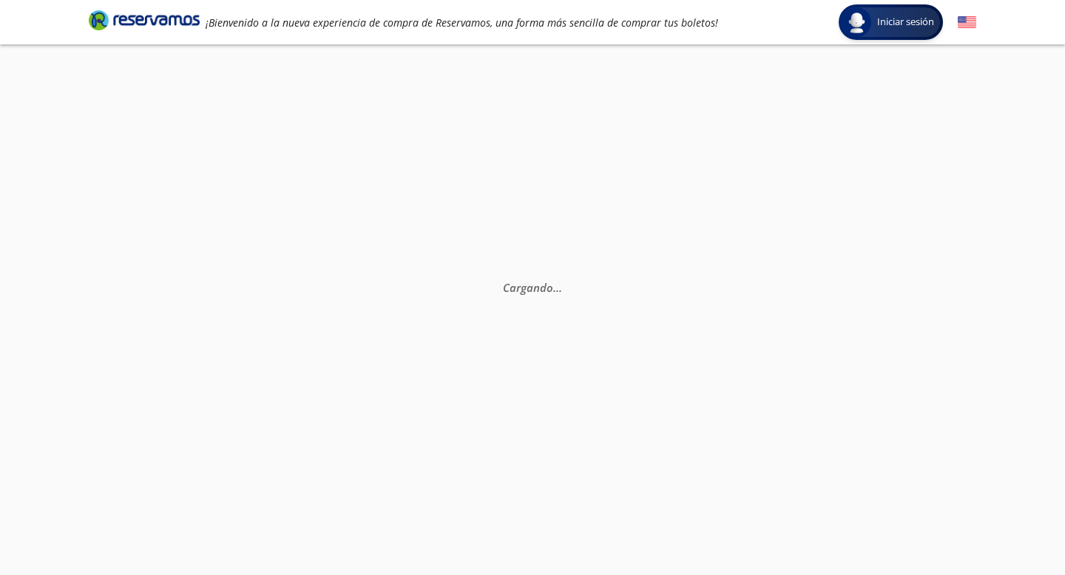
scroll to position [0, 0]
select select "MX"
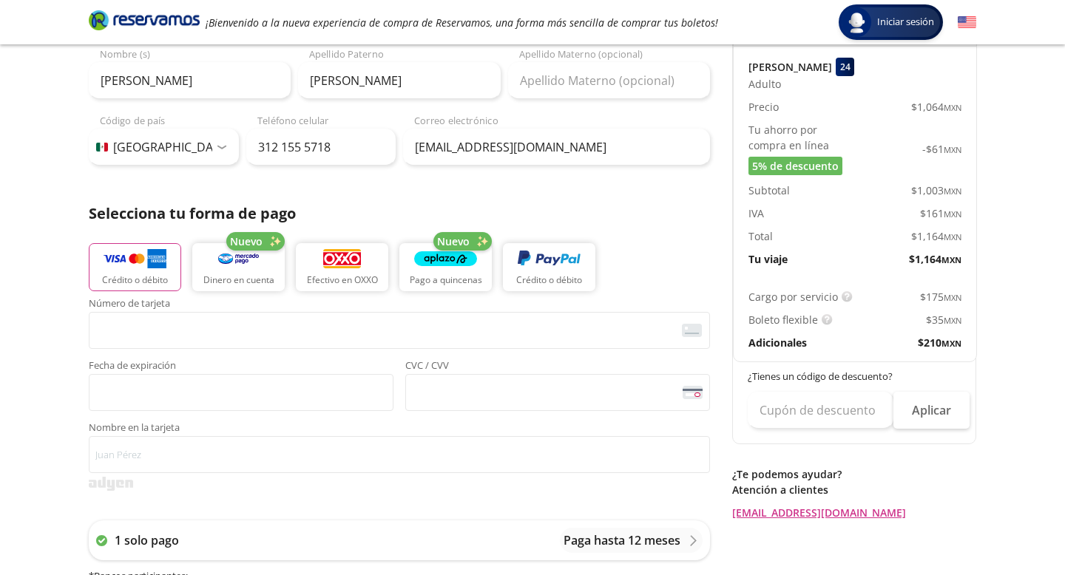
scroll to position [230, 0]
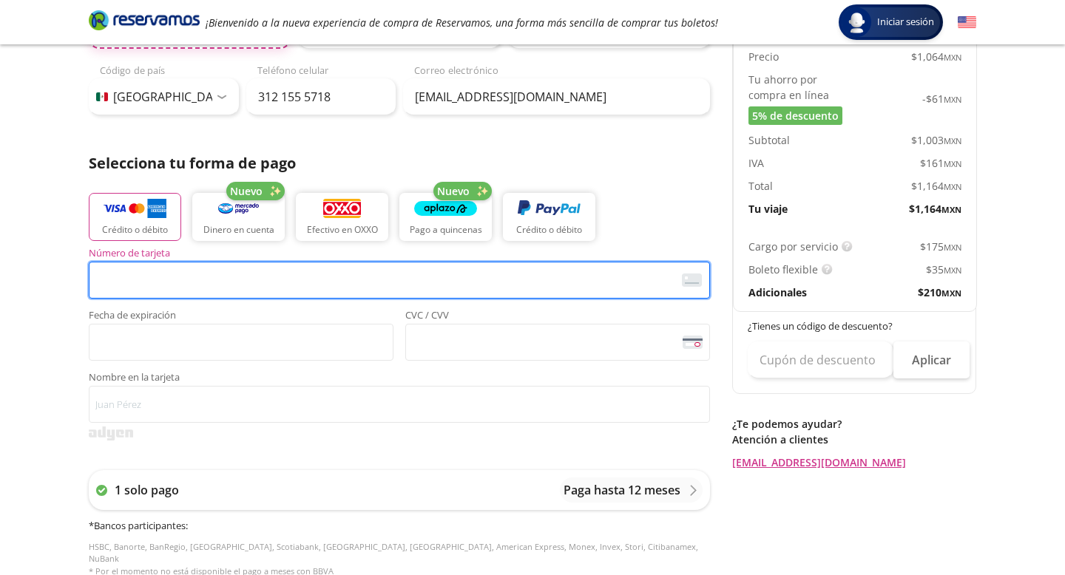
type input "[PERSON_NAME]"
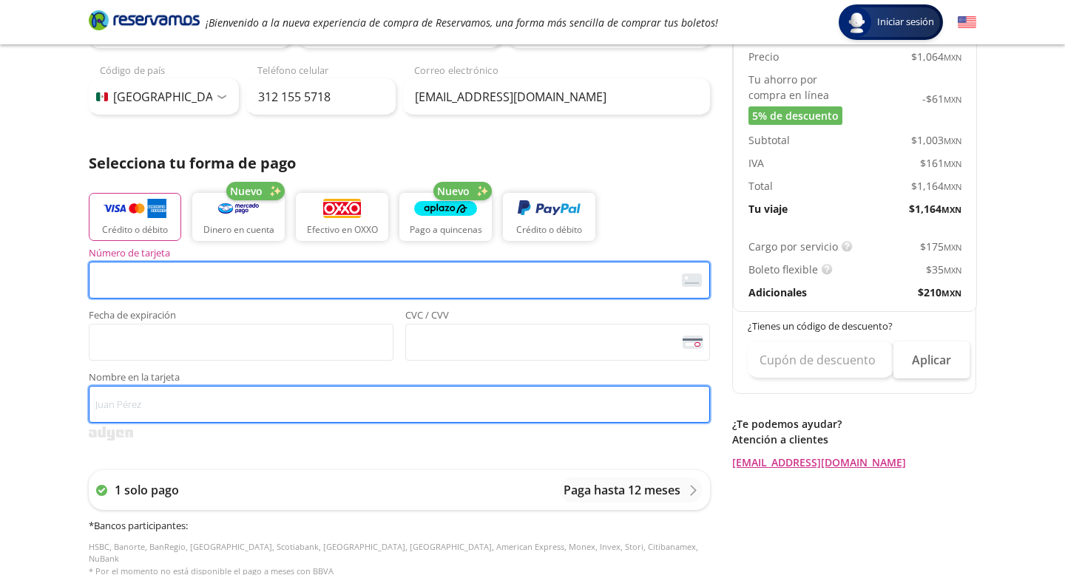
type input "[PERSON_NAME]"
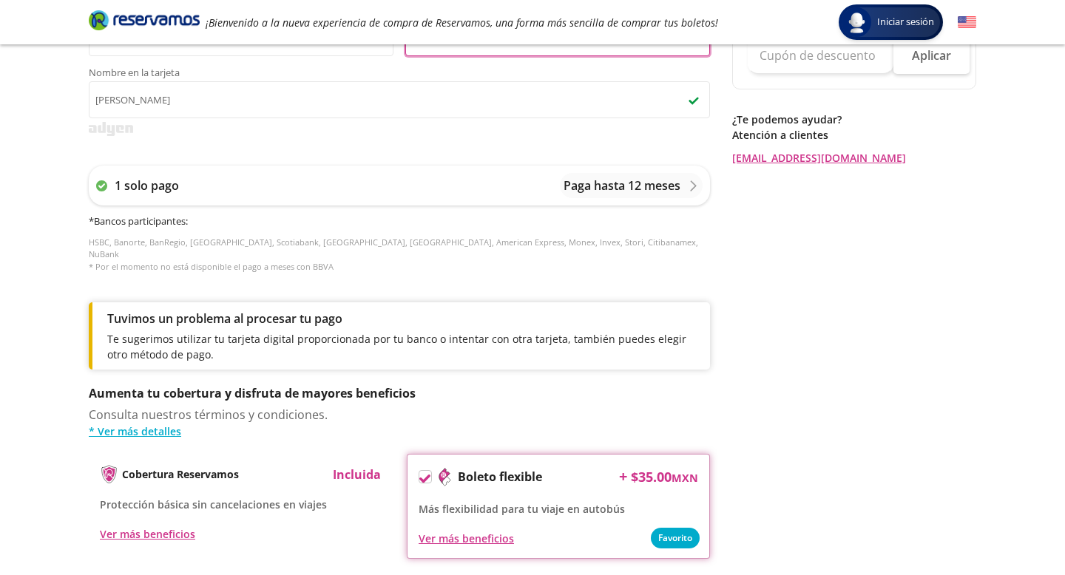
scroll to position [720, 0]
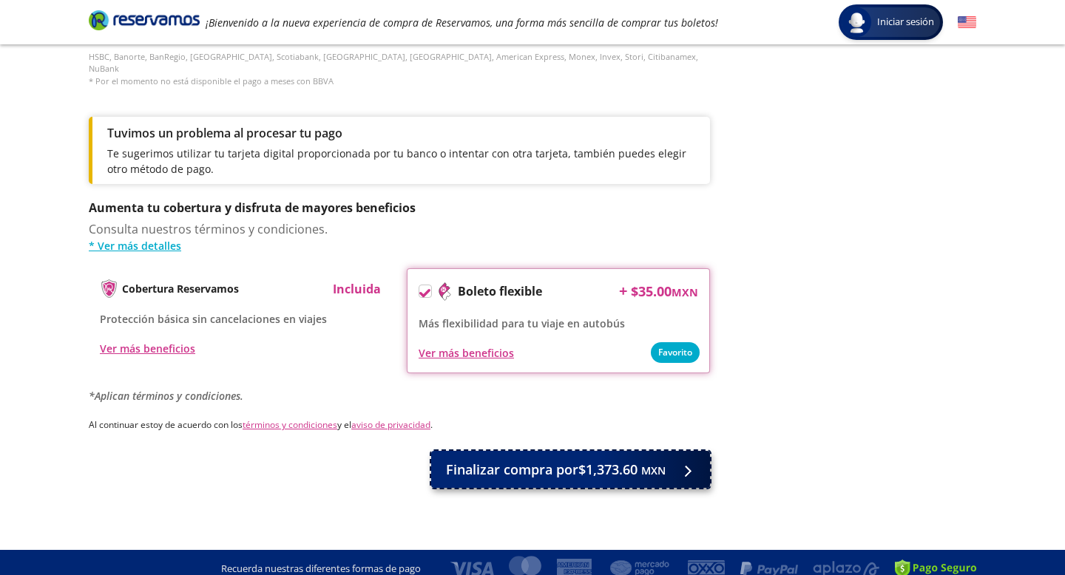
click at [681, 461] on div at bounding box center [684, 470] width 22 height 18
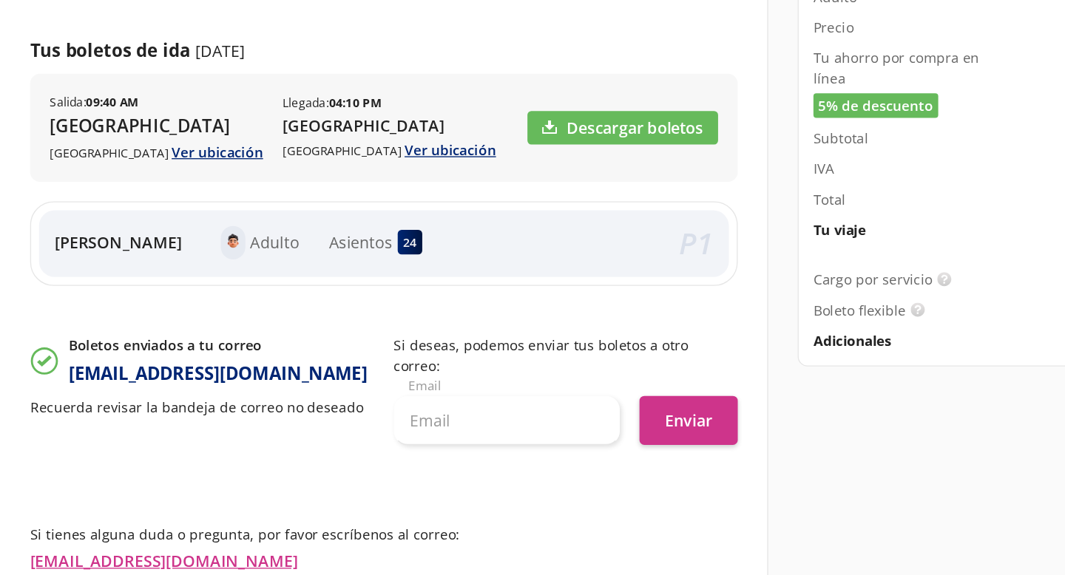
scroll to position [118, 0]
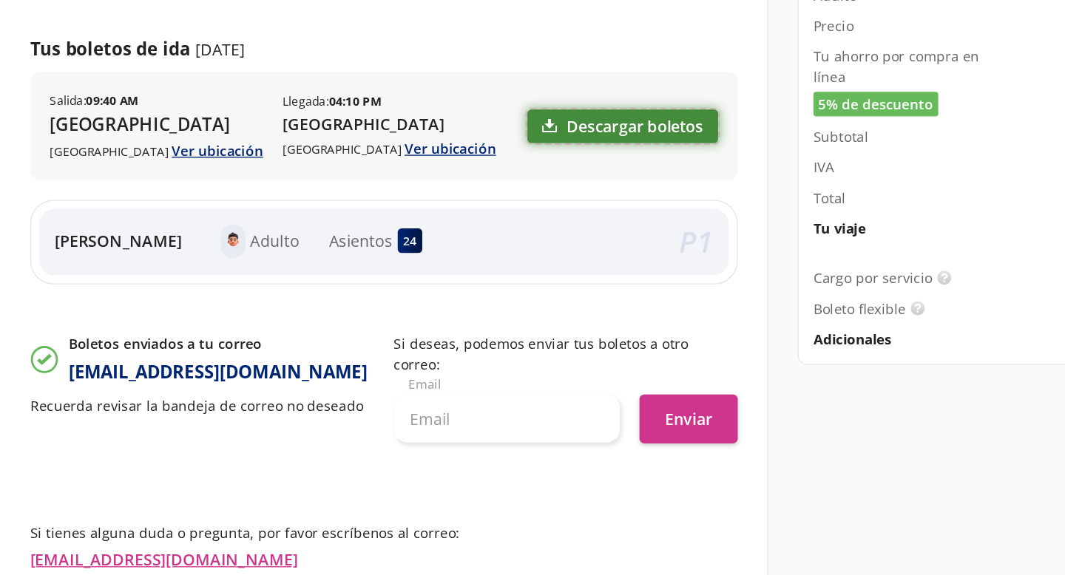
click at [517, 239] on link "Descargar boletos" at bounding box center [541, 237] width 143 height 25
